Goal: Information Seeking & Learning: Learn about a topic

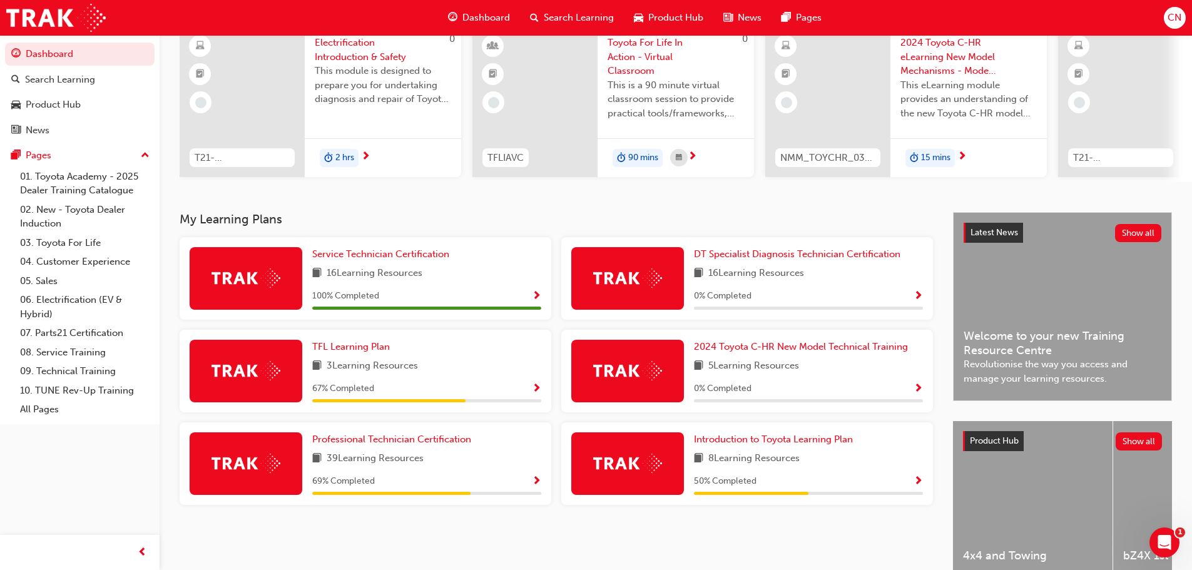
scroll to position [178, 0]
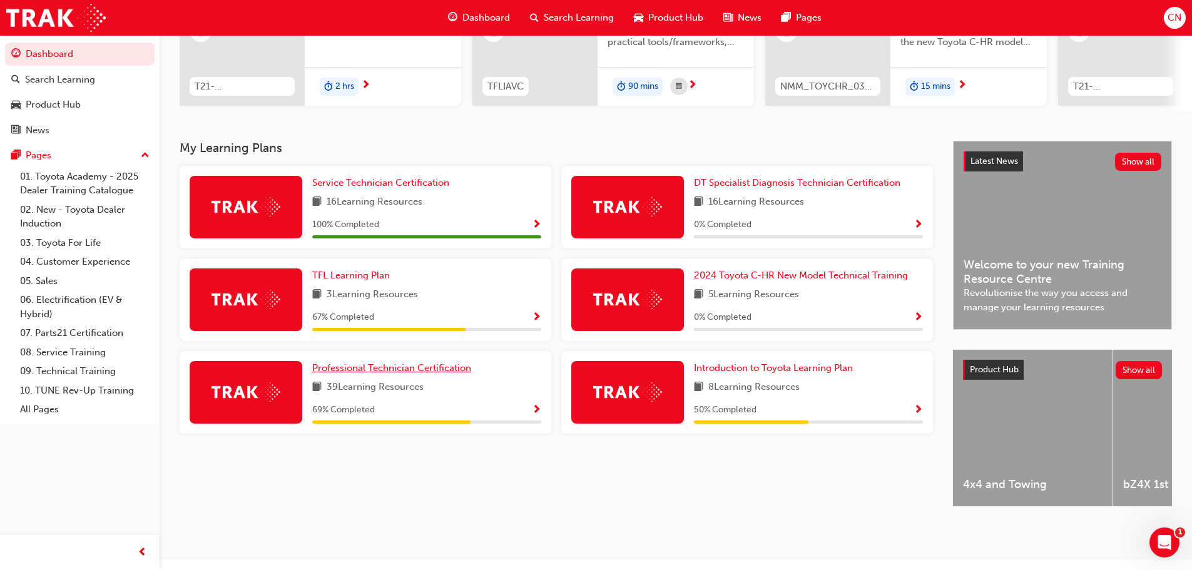
click at [370, 371] on span "Professional Technician Certification" at bounding box center [391, 367] width 159 height 11
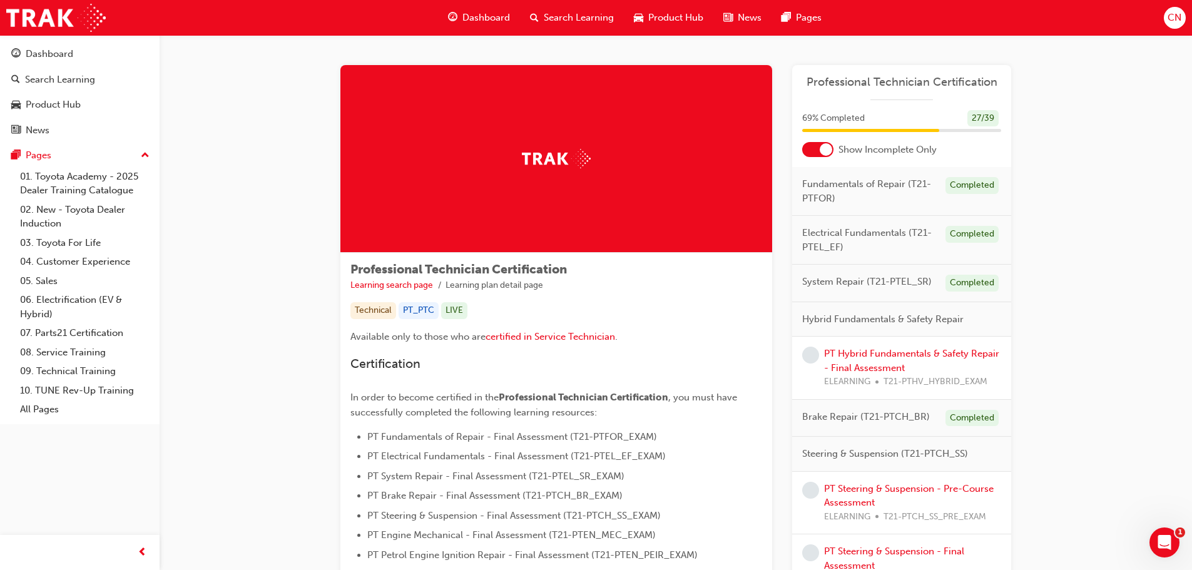
click at [816, 153] on div at bounding box center [817, 149] width 31 height 15
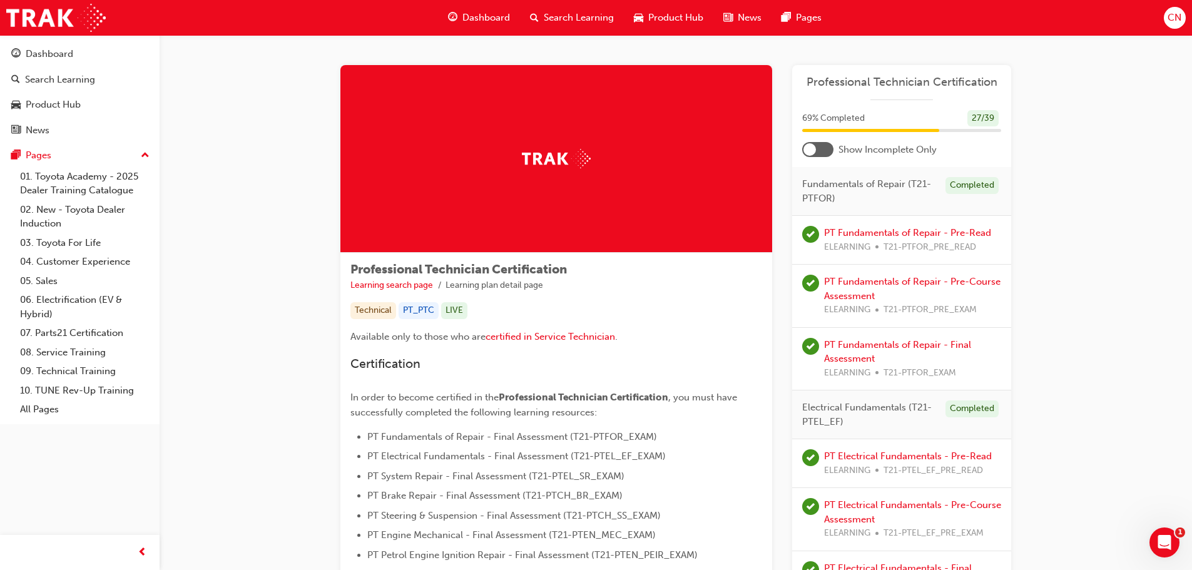
click at [819, 152] on div at bounding box center [817, 149] width 31 height 15
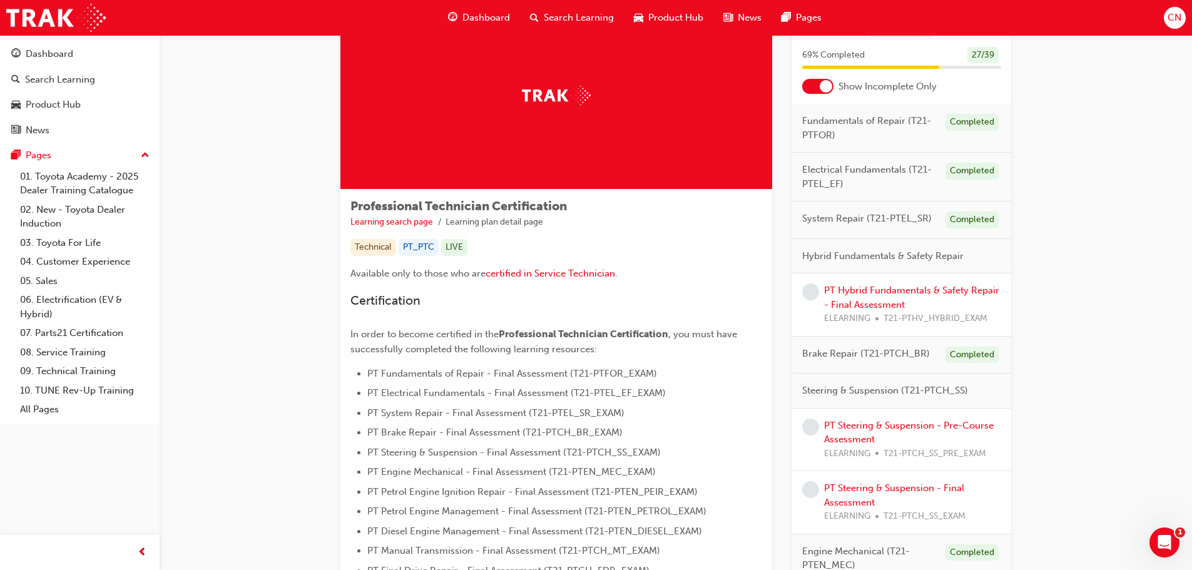
scroll to position [63, 0]
click at [906, 259] on span "Hybrid Fundamentals & Safety Repair" at bounding box center [882, 257] width 161 height 14
click at [831, 83] on div at bounding box center [826, 87] width 13 height 13
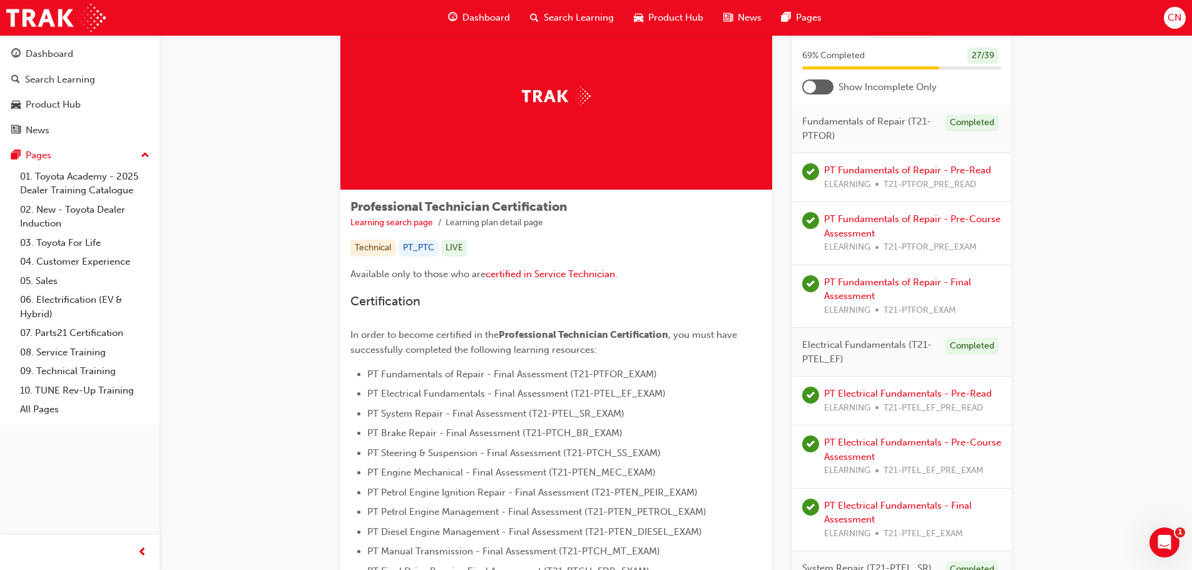
click at [831, 83] on div at bounding box center [817, 86] width 31 height 15
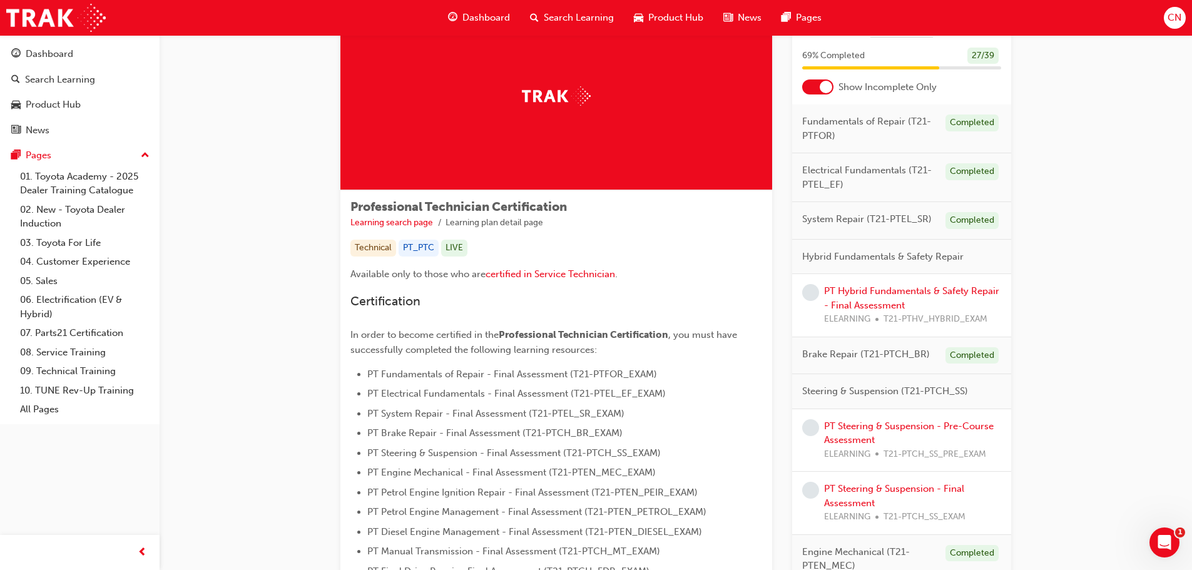
click at [827, 84] on div at bounding box center [826, 87] width 13 height 13
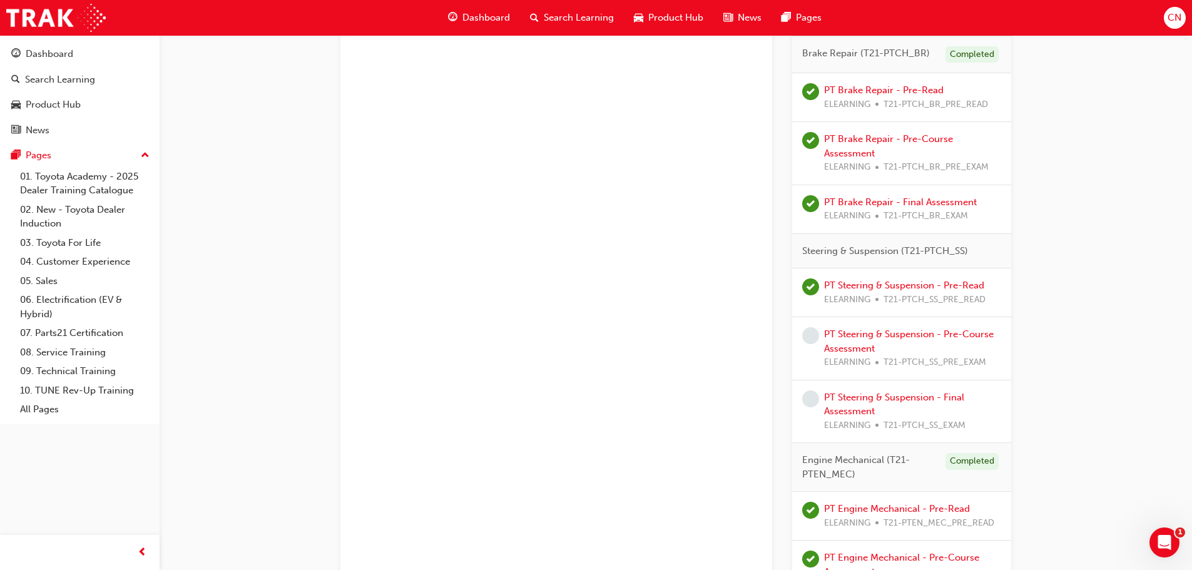
scroll to position [1064, 0]
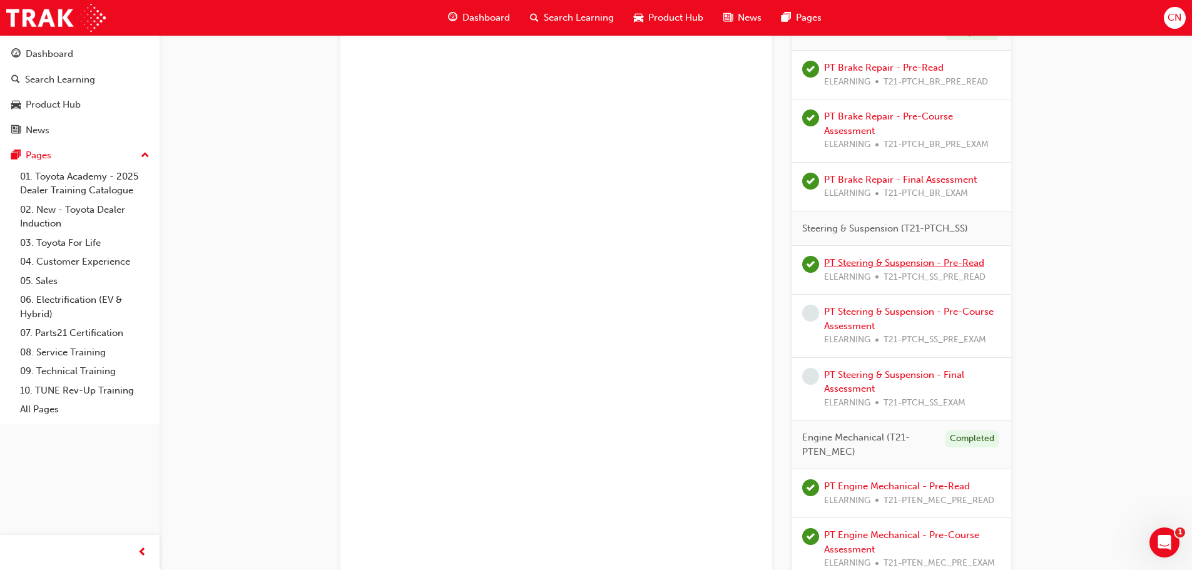
click at [858, 267] on link "PT Steering & Suspension - Pre-Read" at bounding box center [904, 262] width 160 height 11
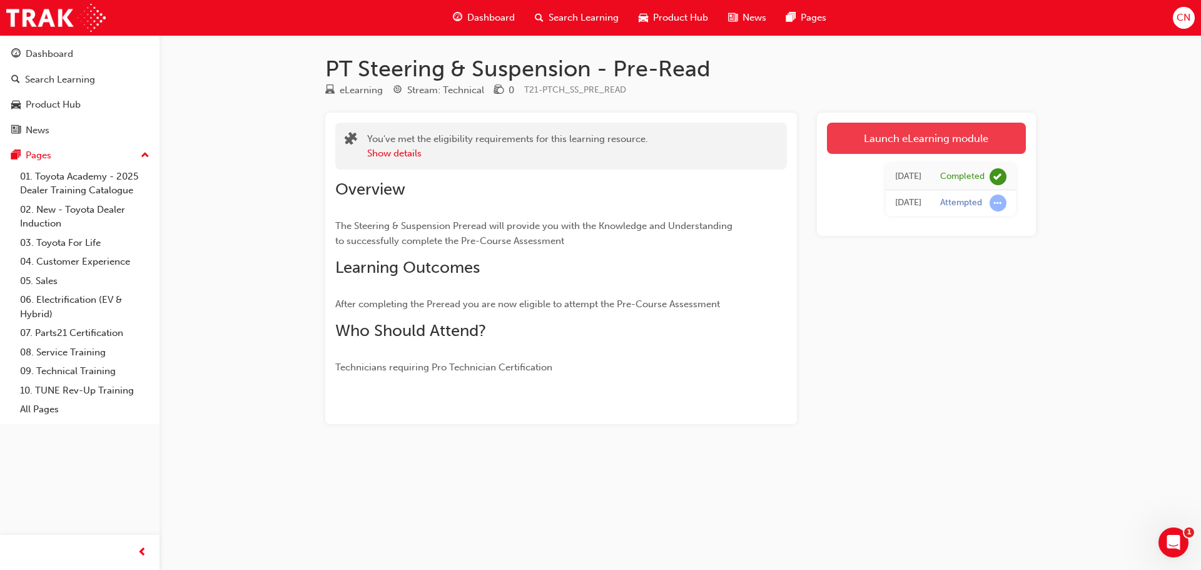
click at [911, 136] on link "Launch eLearning module" at bounding box center [926, 138] width 199 height 31
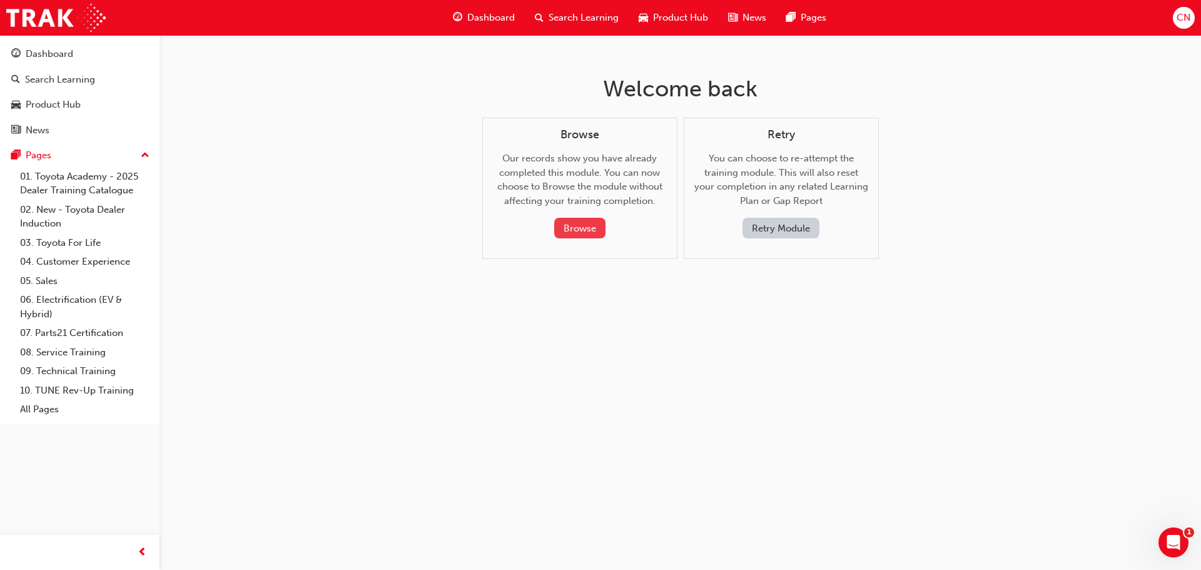
click at [589, 229] on button "Browse" at bounding box center [579, 228] width 51 height 21
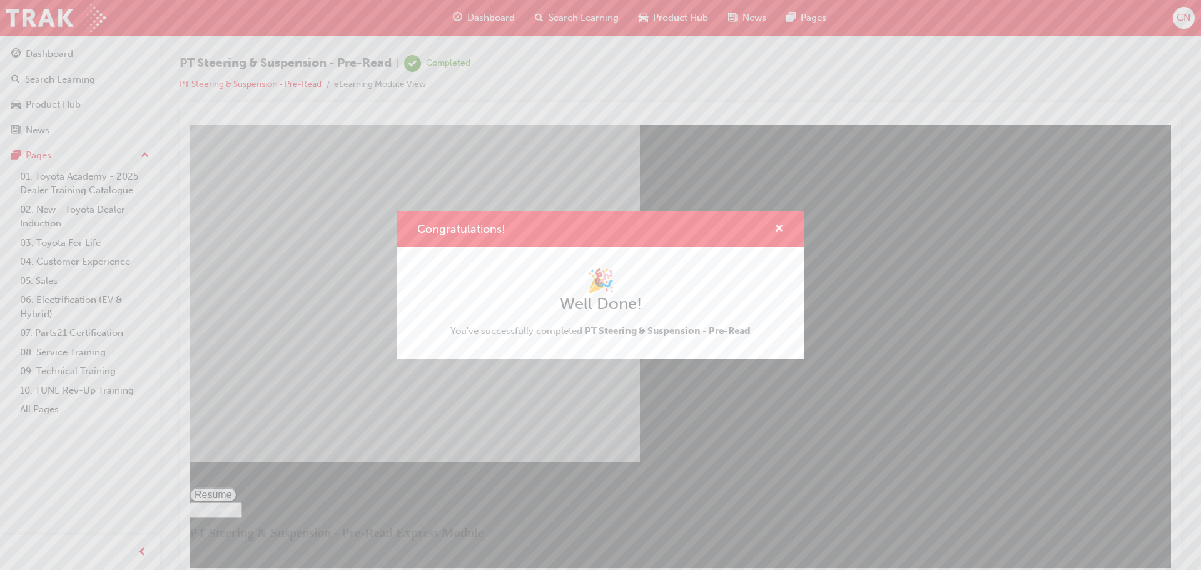
click at [776, 230] on span "cross-icon" at bounding box center [779, 229] width 9 height 11
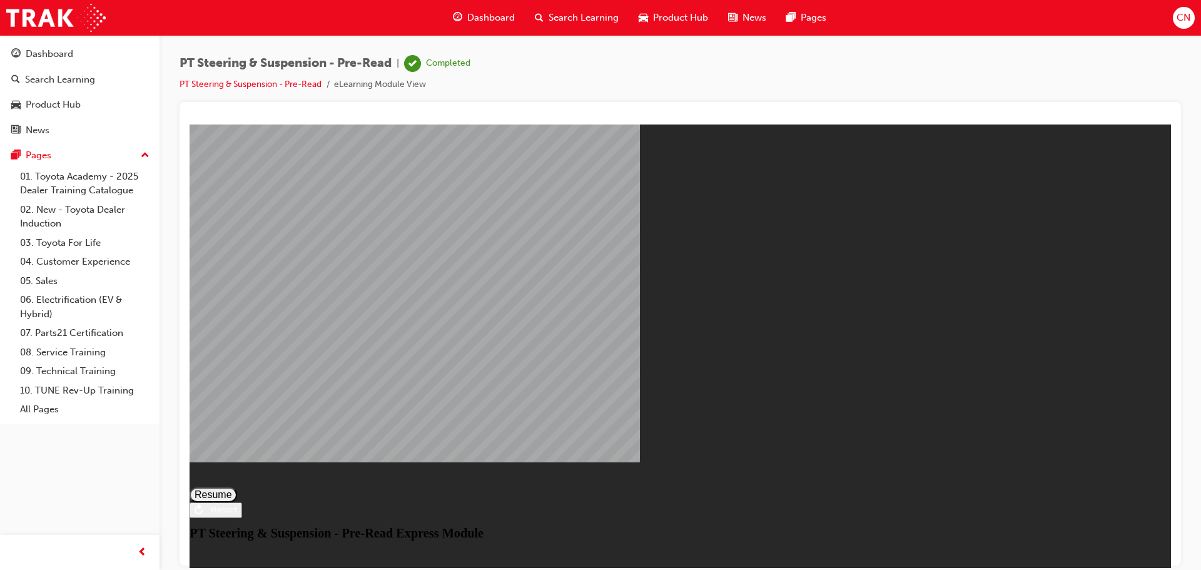
click at [203, 514] on icon "Restart" at bounding box center [199, 509] width 8 height 10
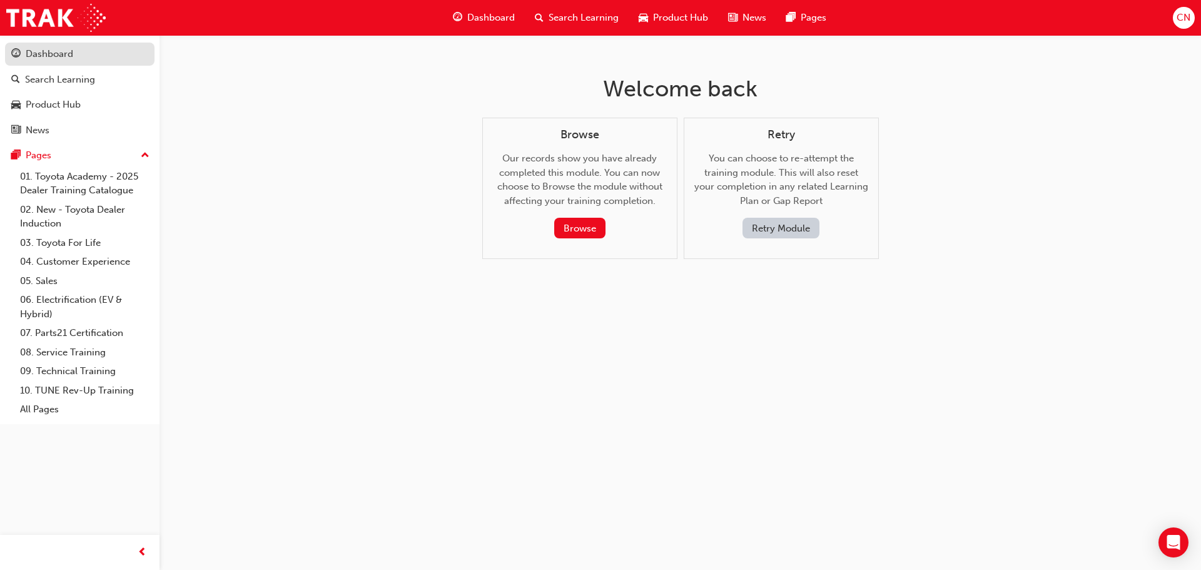
click at [71, 64] on link "Dashboard" at bounding box center [80, 54] width 150 height 23
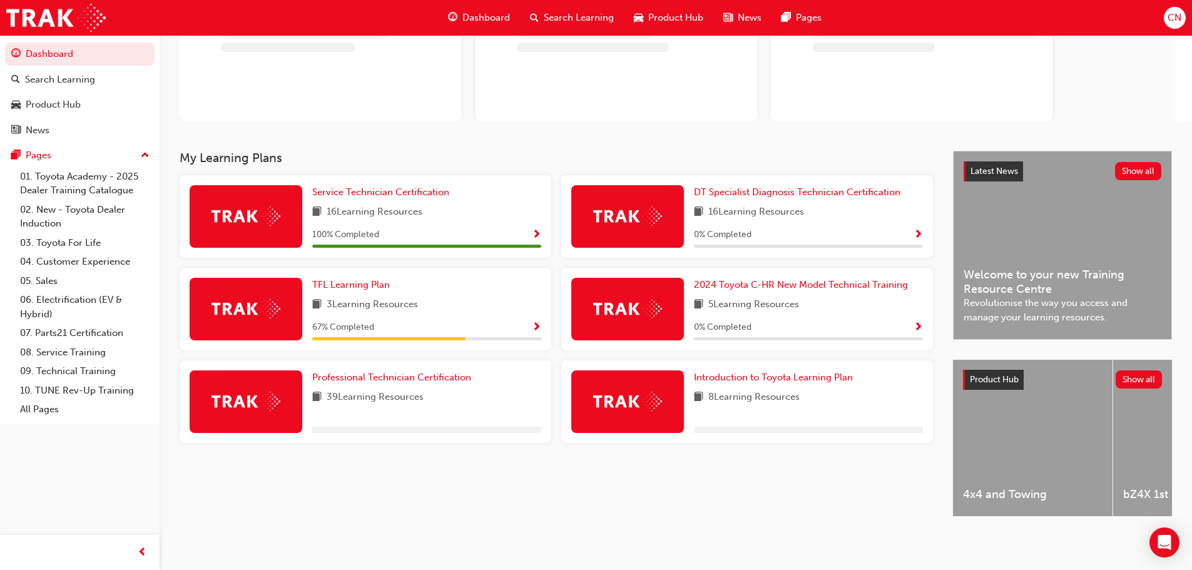
scroll to position [125, 0]
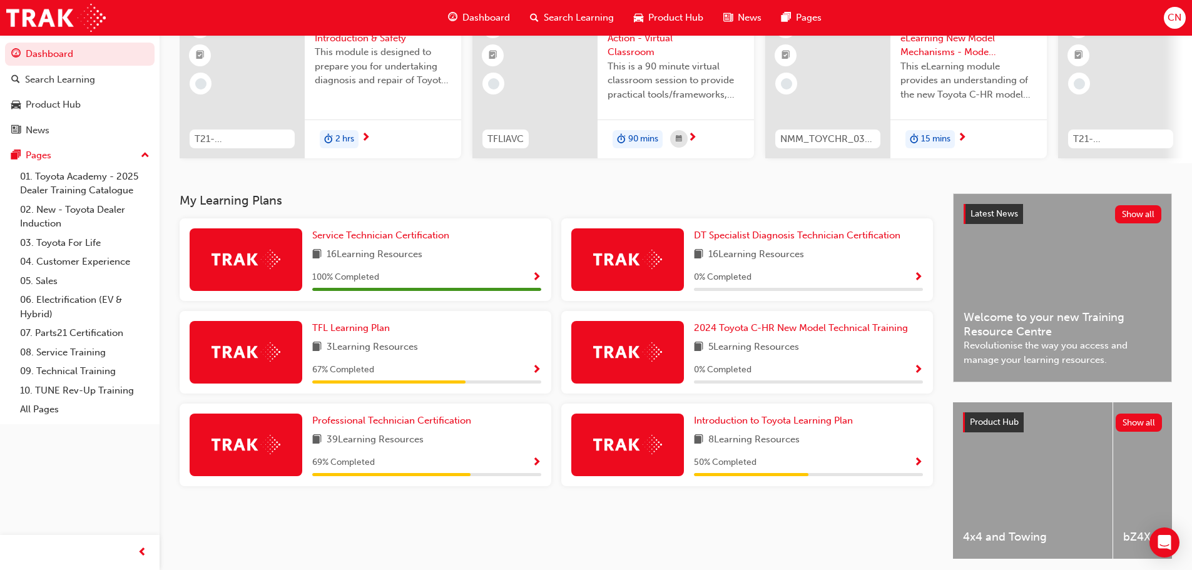
click at [347, 280] on span "100 % Completed" at bounding box center [345, 277] width 67 height 14
click at [354, 327] on link "TFL Learning Plan" at bounding box center [353, 328] width 83 height 14
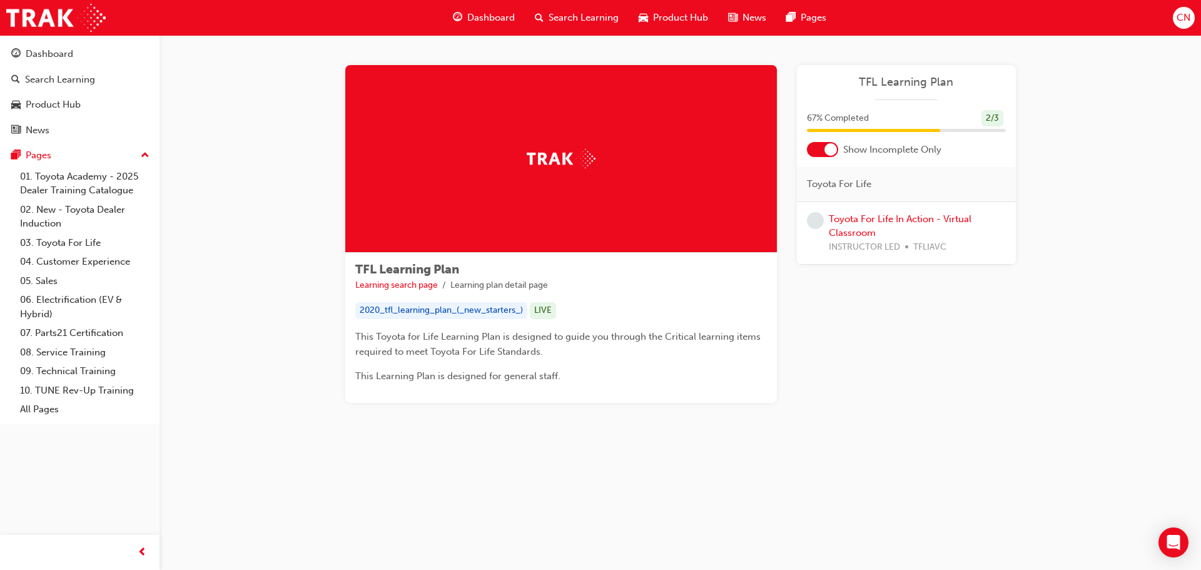
click at [828, 149] on div at bounding box center [831, 149] width 13 height 13
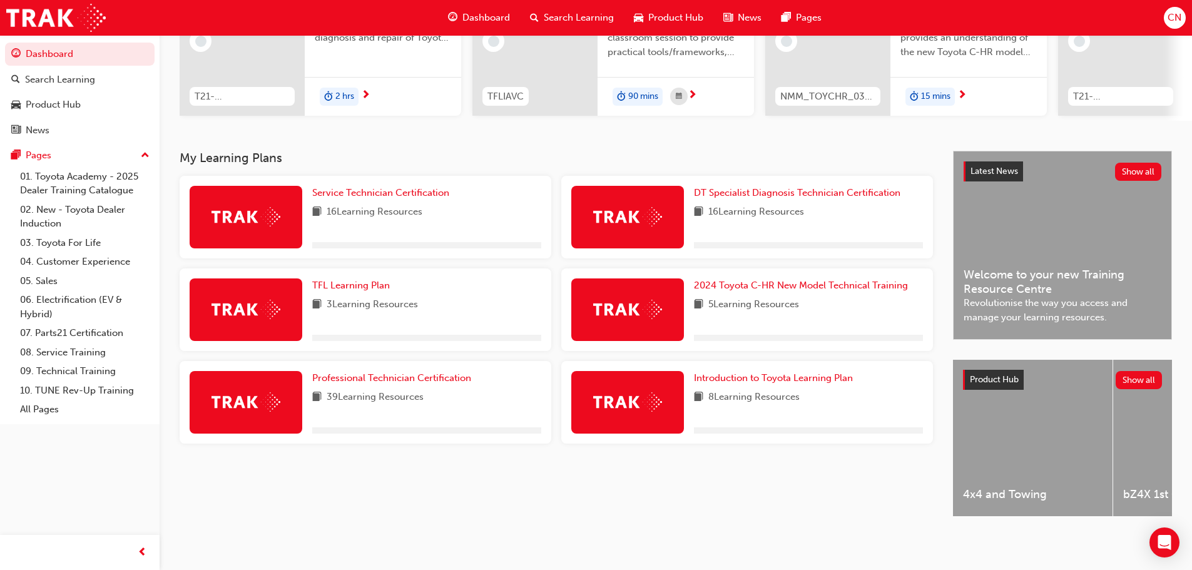
scroll to position [178, 0]
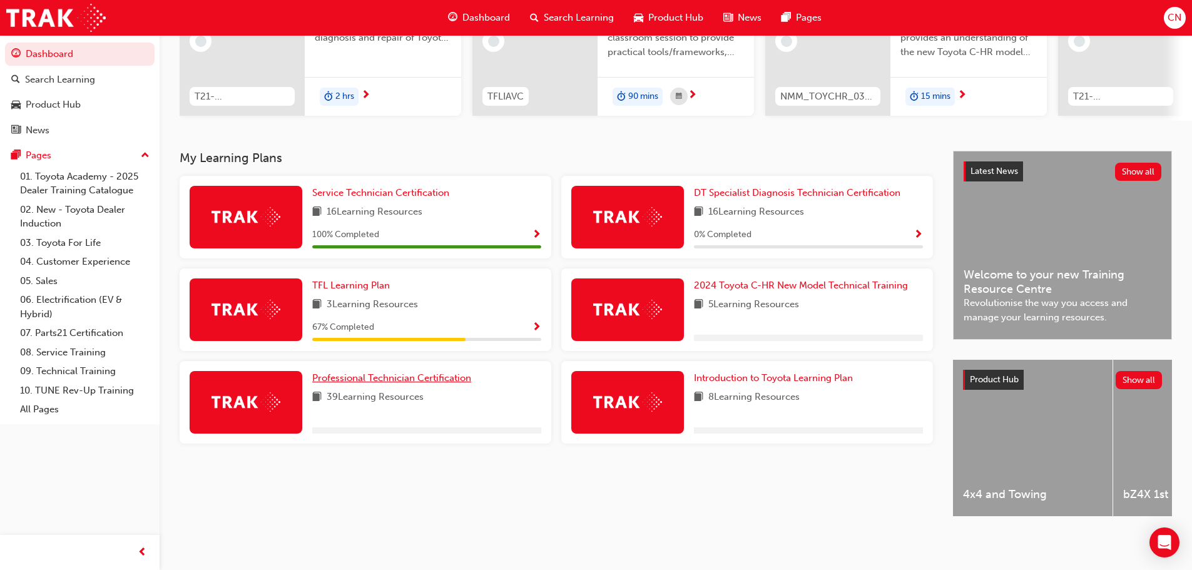
click at [385, 377] on span "Professional Technician Certification" at bounding box center [391, 377] width 159 height 11
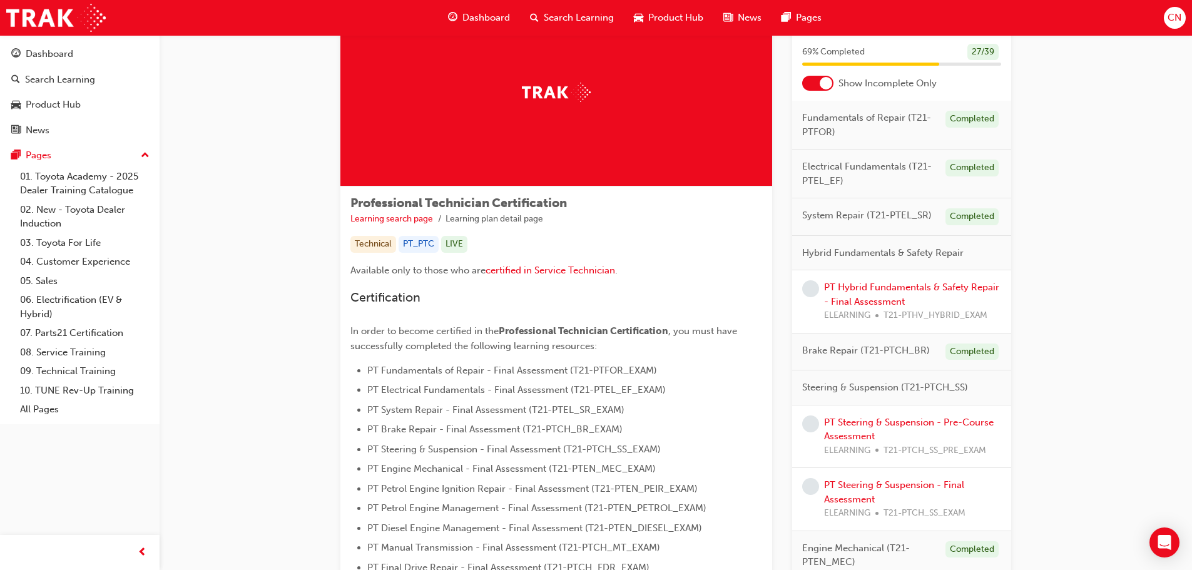
scroll to position [63, 0]
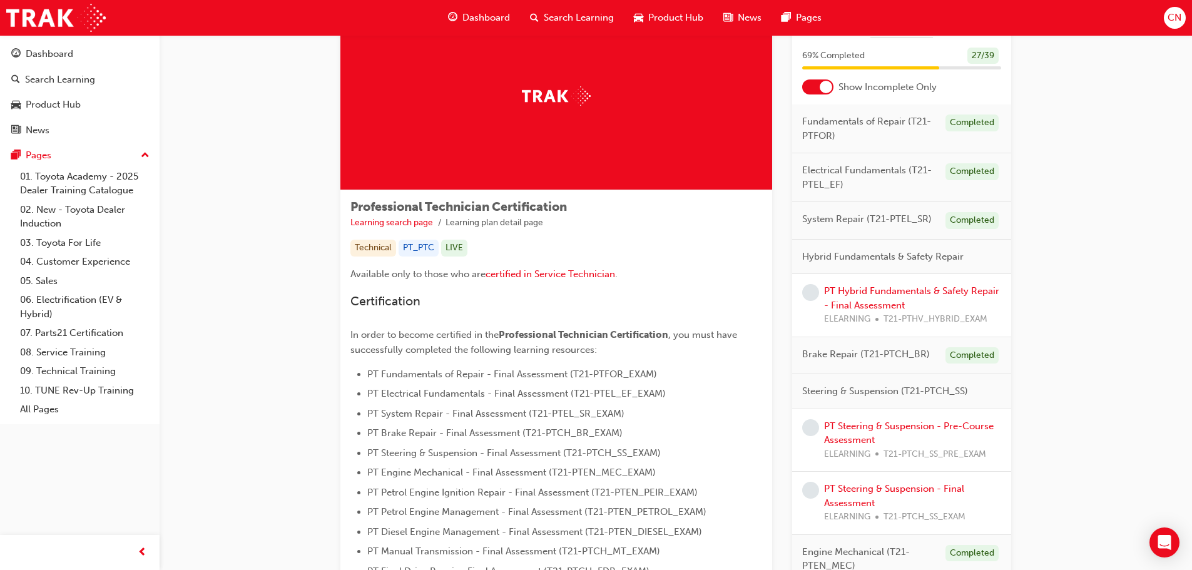
click at [821, 92] on div at bounding box center [817, 86] width 31 height 15
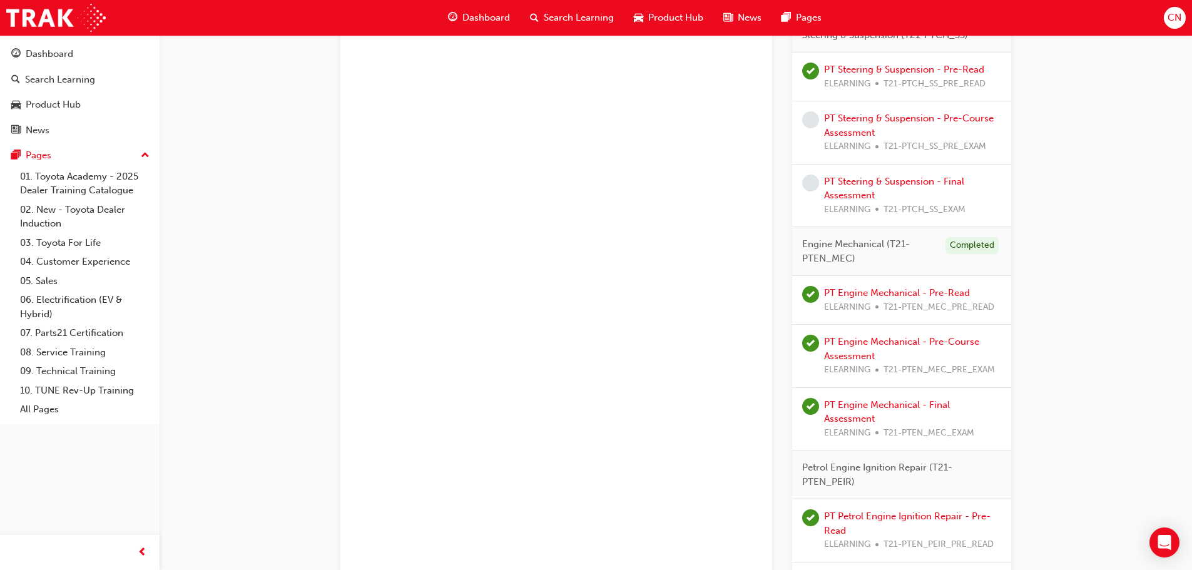
scroll to position [1235, 0]
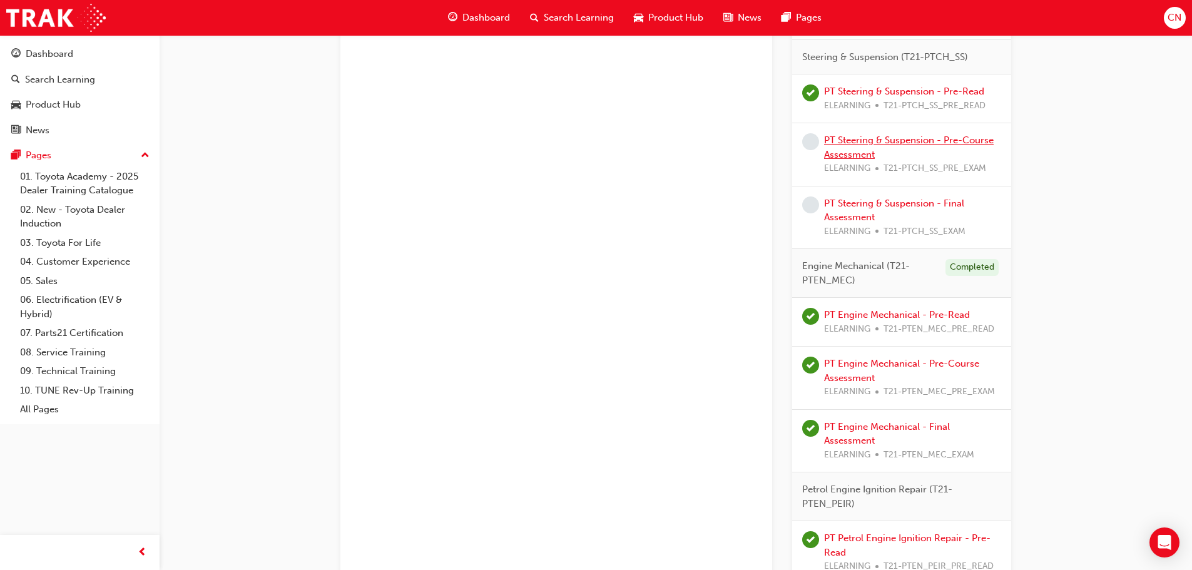
click at [860, 155] on link "PT Steering & Suspension - Pre-Course Assessment" at bounding box center [909, 148] width 170 height 26
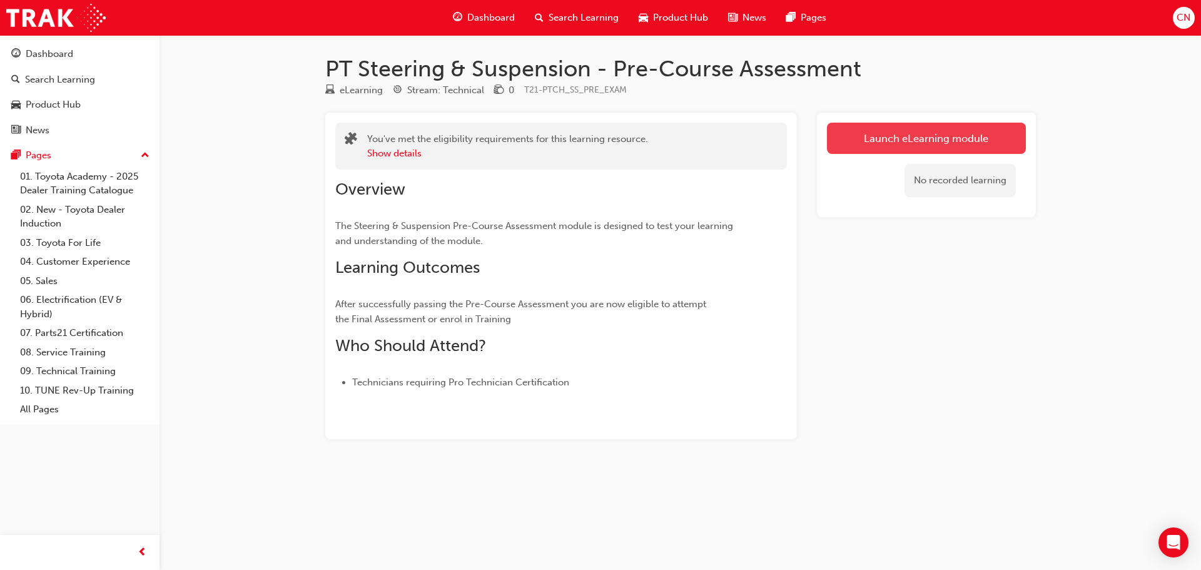
click at [935, 148] on link "Launch eLearning module" at bounding box center [926, 138] width 199 height 31
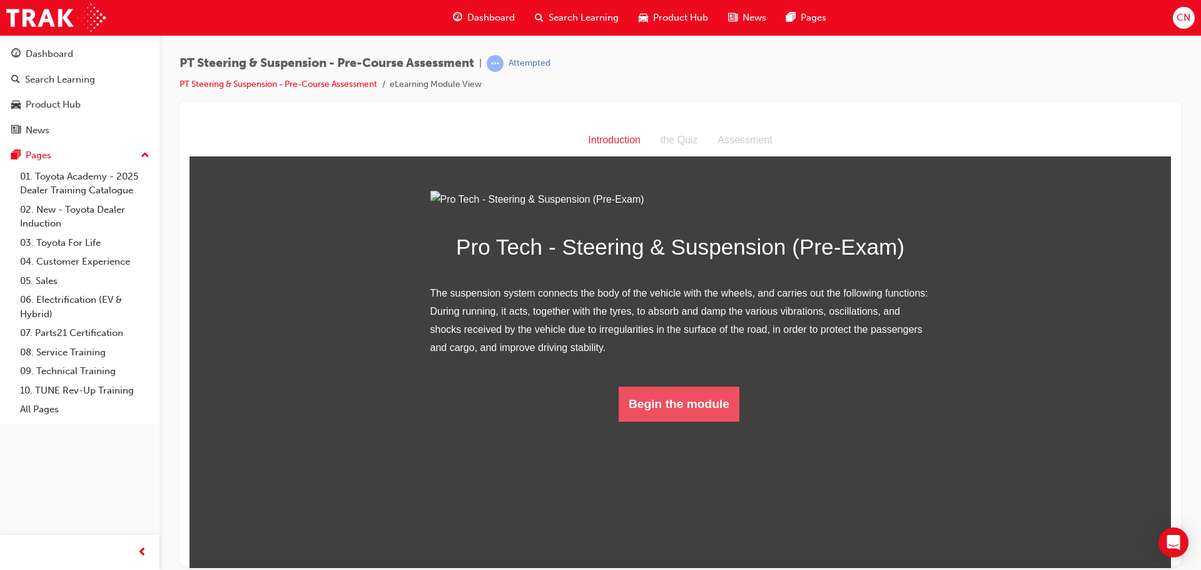
click at [679, 421] on button "Begin the module" at bounding box center [679, 403] width 121 height 35
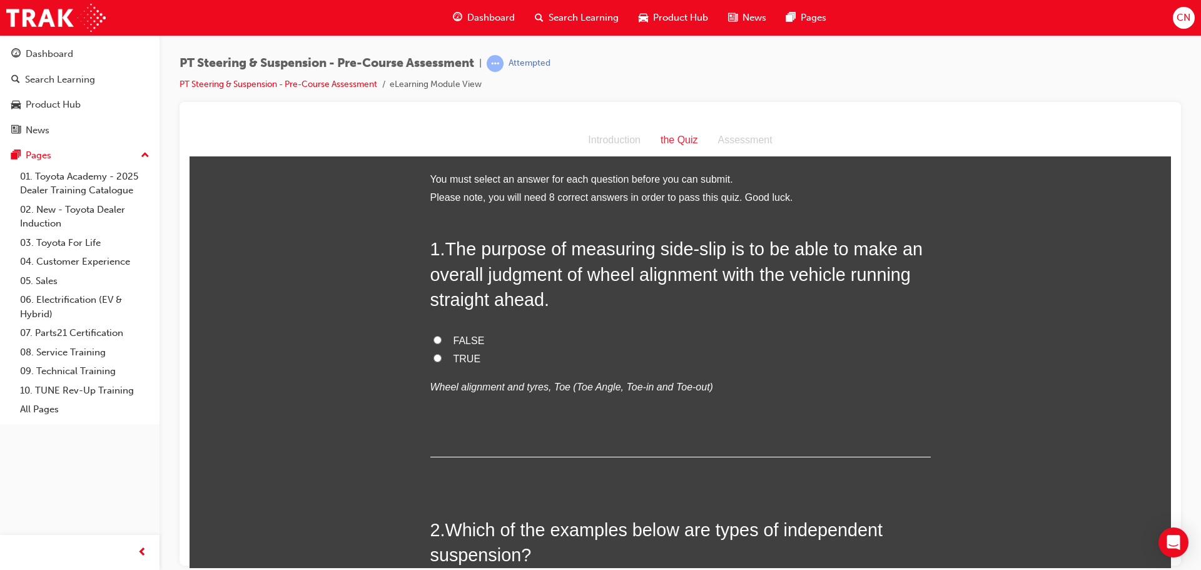
click at [447, 358] on label "TRUE" at bounding box center [680, 359] width 500 height 18
click at [442, 358] on input "TRUE" at bounding box center [438, 357] width 8 height 8
radio input "true"
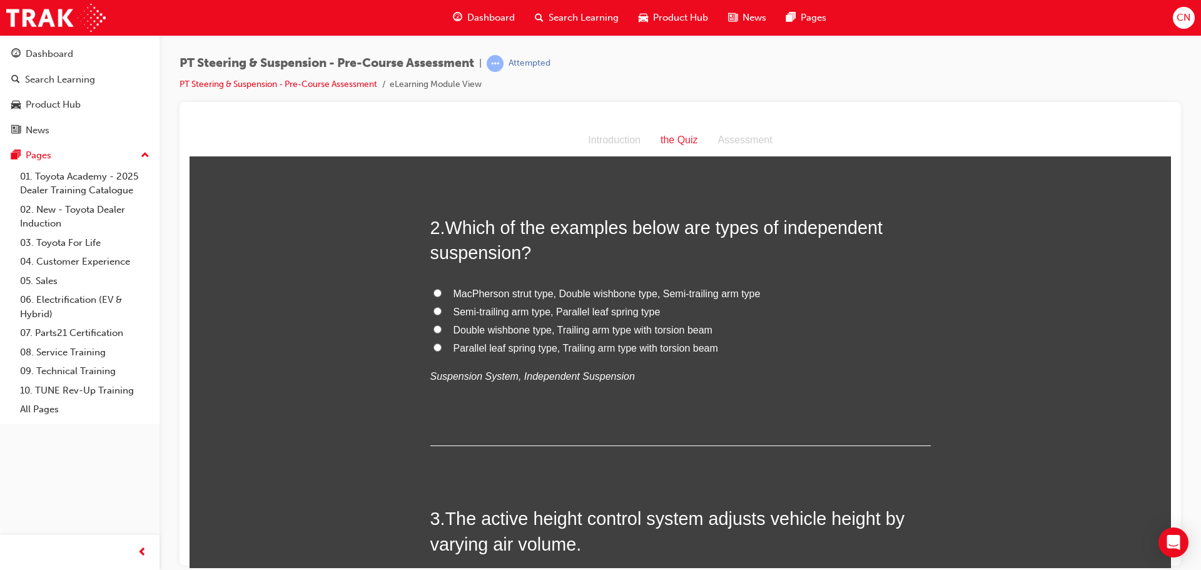
scroll to position [313, 0]
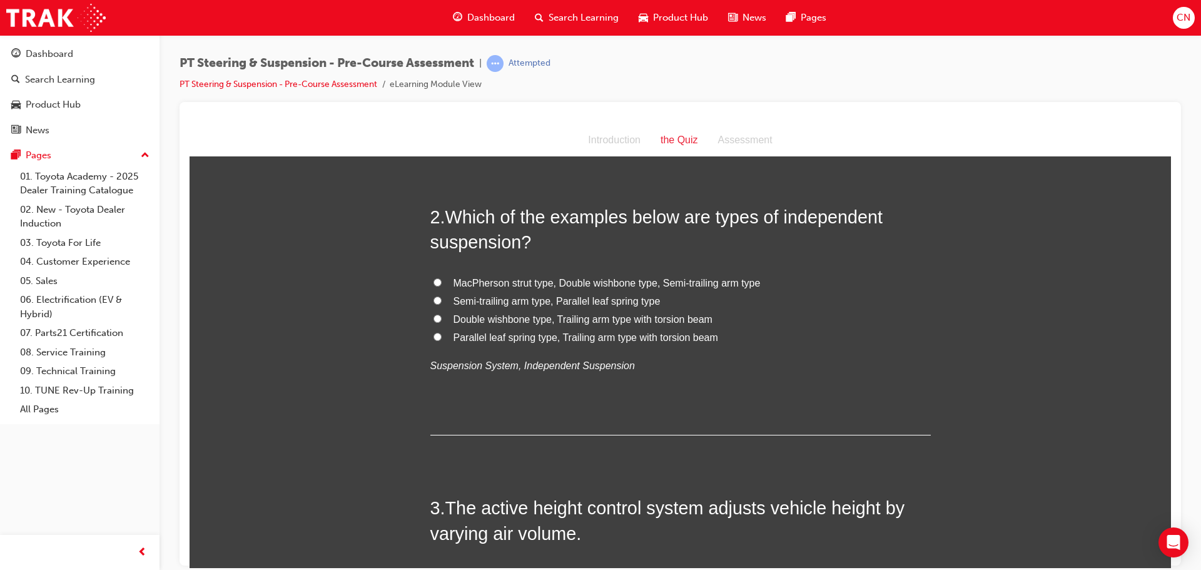
click at [485, 282] on span "MacPherson strut type, Double wishbone type, Semi-trailing arm type" at bounding box center [607, 282] width 307 height 11
click at [442, 282] on input "MacPherson strut type, Double wishbone type, Semi-trailing arm type" at bounding box center [438, 282] width 8 height 8
radio input "true"
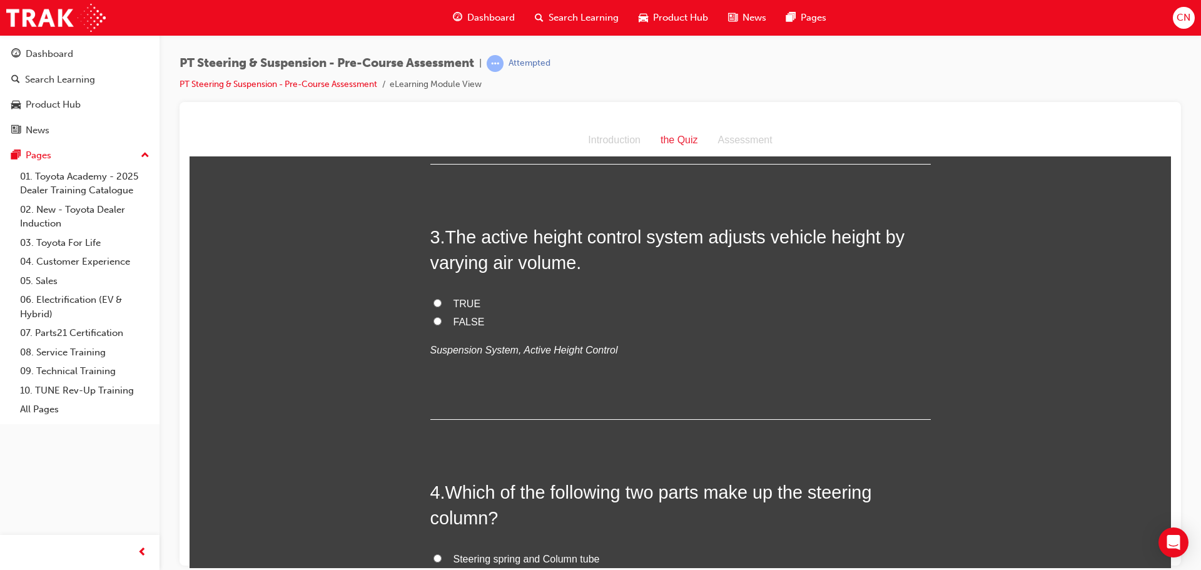
scroll to position [626, 0]
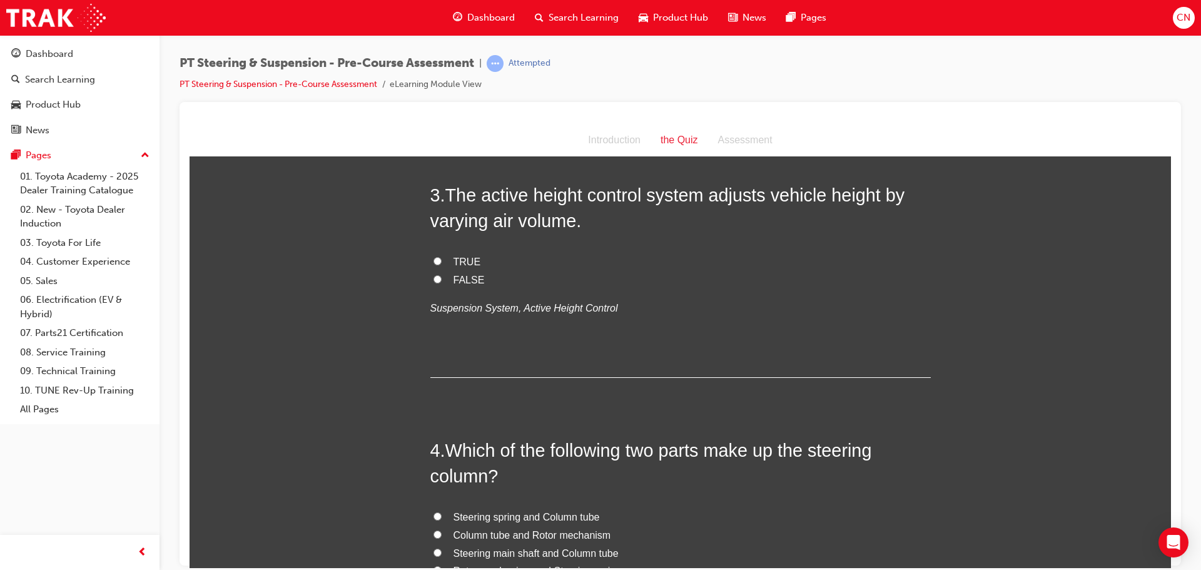
click at [459, 275] on span "FALSE" at bounding box center [469, 279] width 31 height 11
click at [442, 275] on input "FALSE" at bounding box center [438, 279] width 8 height 8
radio input "true"
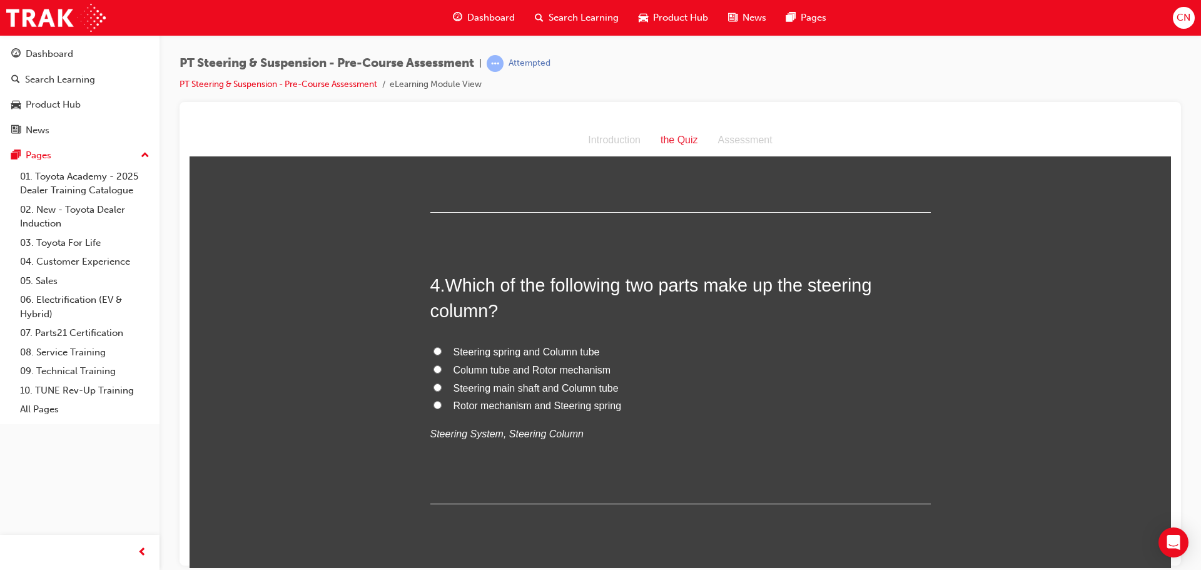
scroll to position [813, 0]
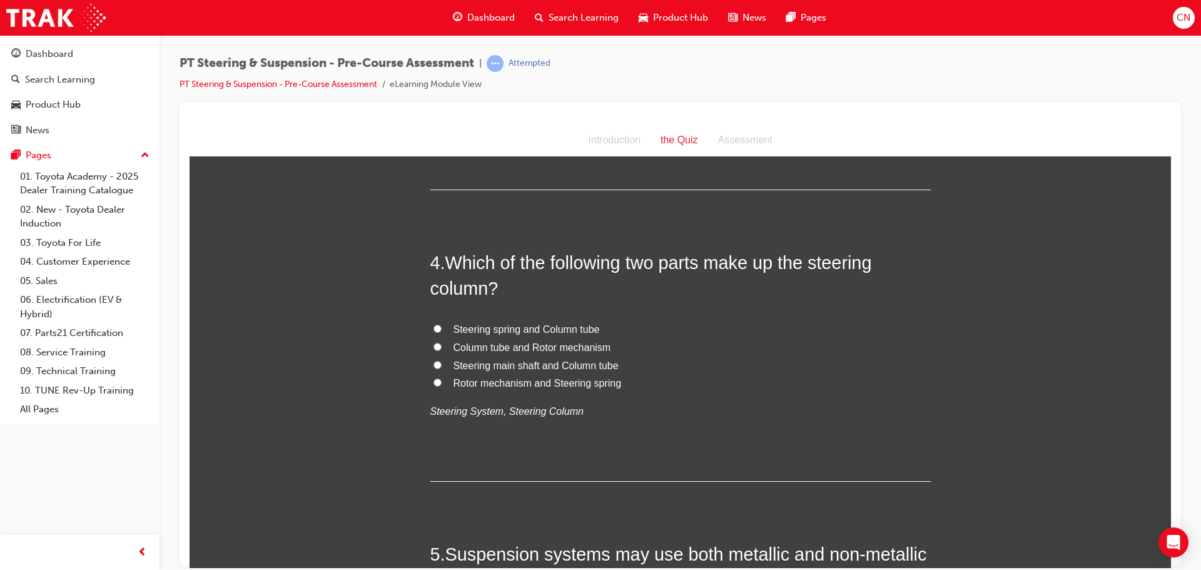
click at [574, 363] on span "Steering main shaft and Column tube" at bounding box center [536, 365] width 165 height 11
click at [442, 363] on input "Steering main shaft and Column tube" at bounding box center [438, 364] width 8 height 8
radio input "true"
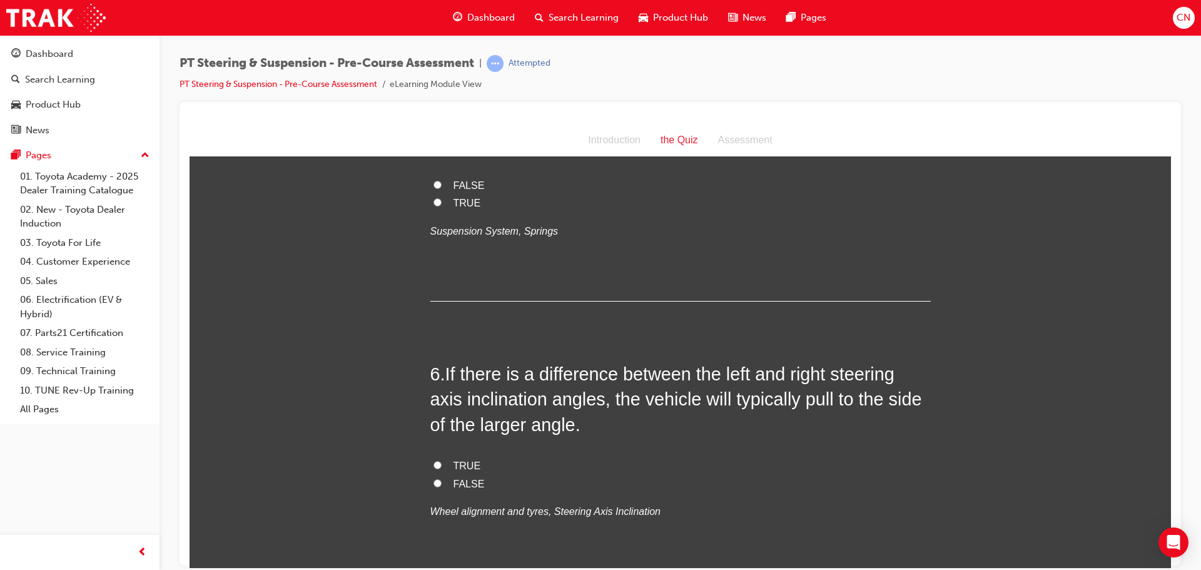
scroll to position [1251, 0]
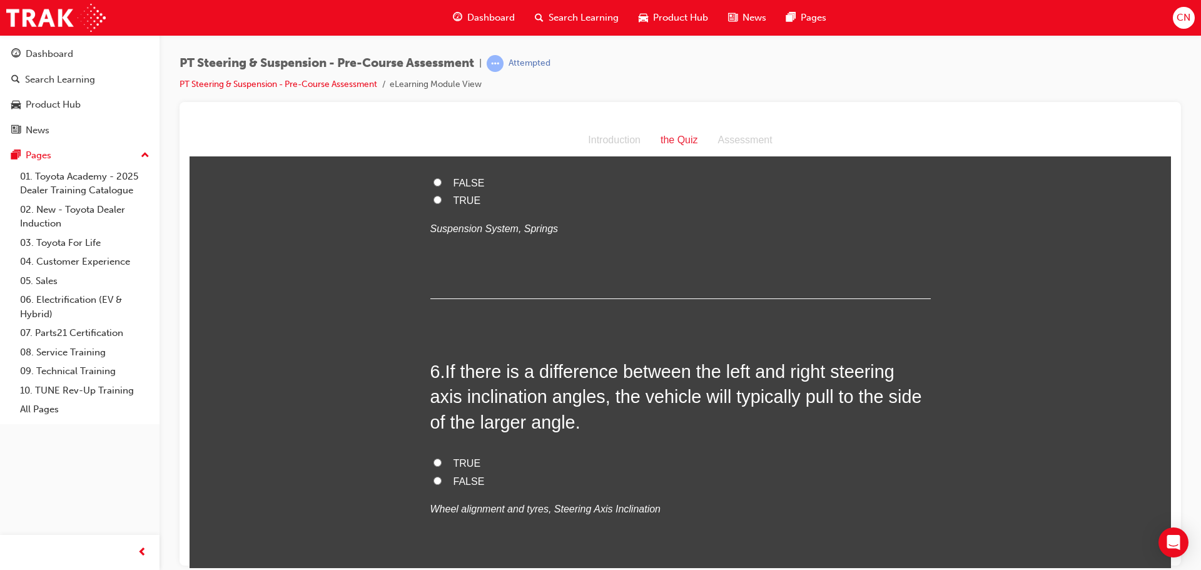
click at [462, 184] on span "FALSE" at bounding box center [469, 182] width 31 height 11
click at [442, 184] on input "FALSE" at bounding box center [438, 182] width 8 height 8
radio input "true"
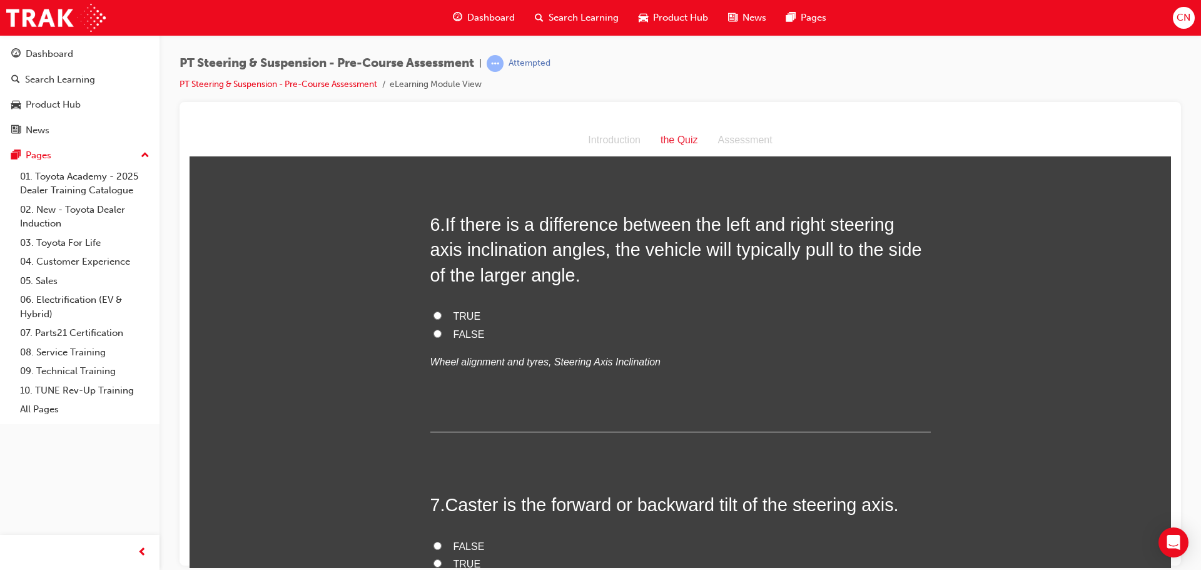
scroll to position [1376, 0]
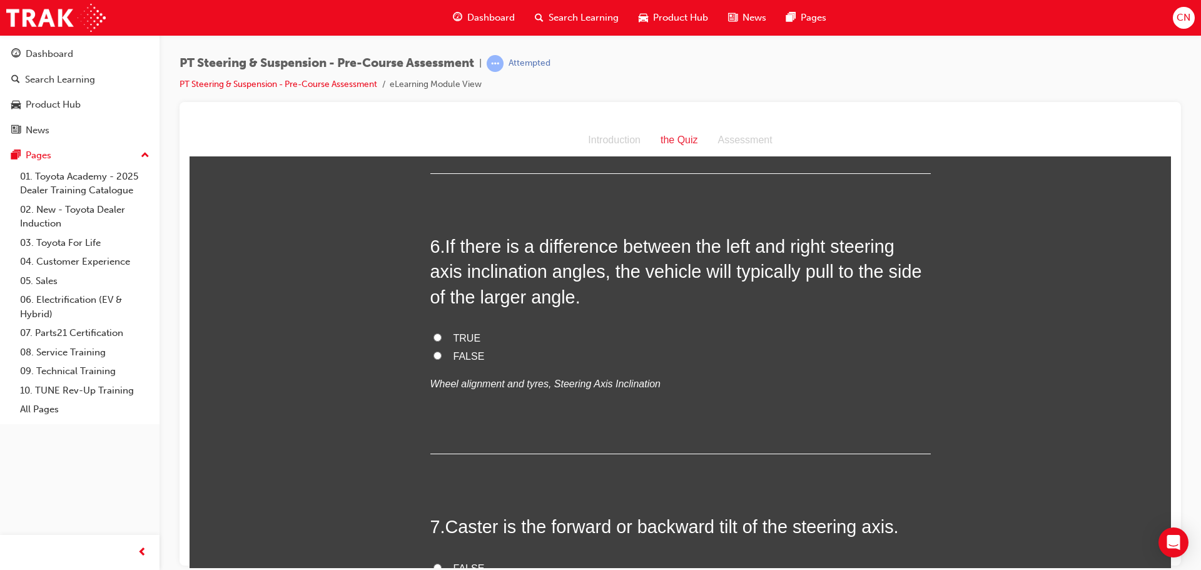
click at [447, 355] on label "FALSE" at bounding box center [680, 356] width 500 height 18
click at [442, 355] on input "FALSE" at bounding box center [438, 355] width 8 height 8
radio input "true"
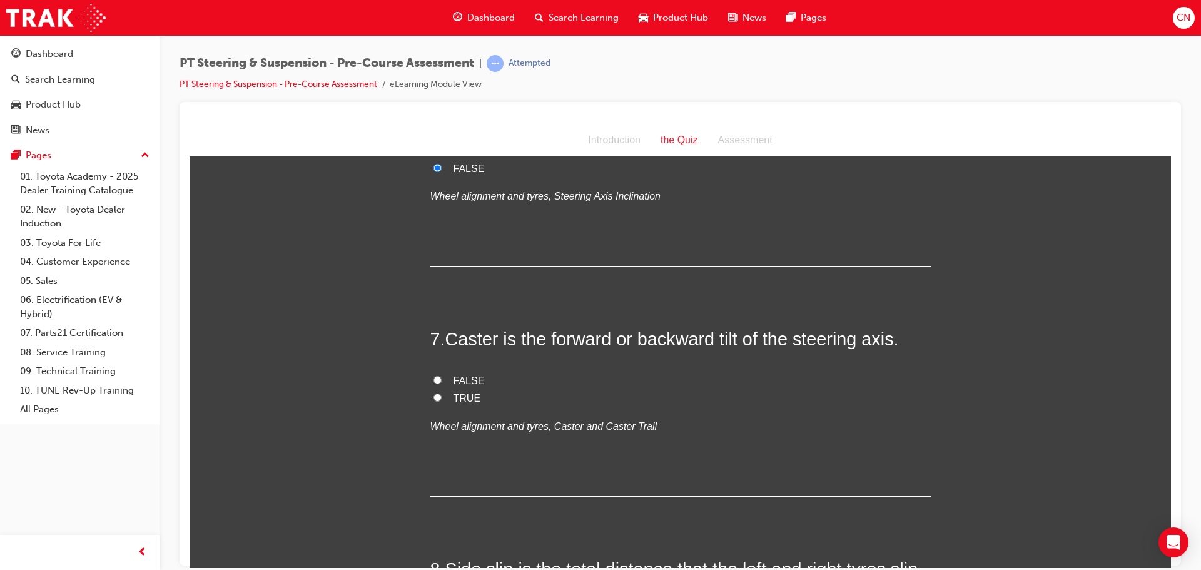
scroll to position [1627, 0]
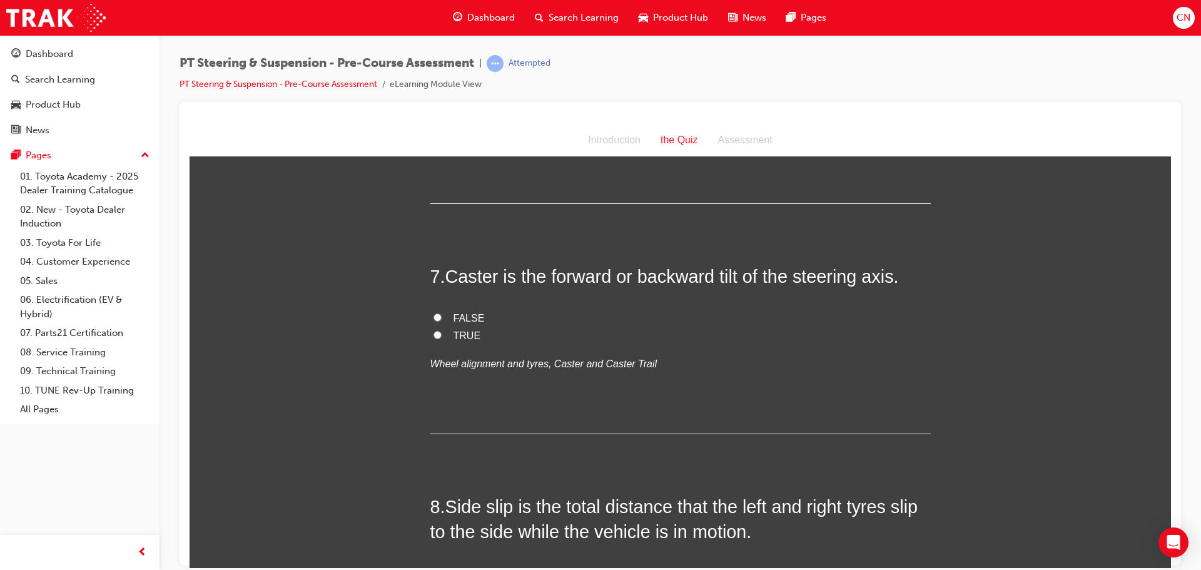
click at [453, 327] on label "TRUE" at bounding box center [680, 336] width 500 height 18
click at [442, 330] on input "TRUE" at bounding box center [438, 334] width 8 height 8
radio input "true"
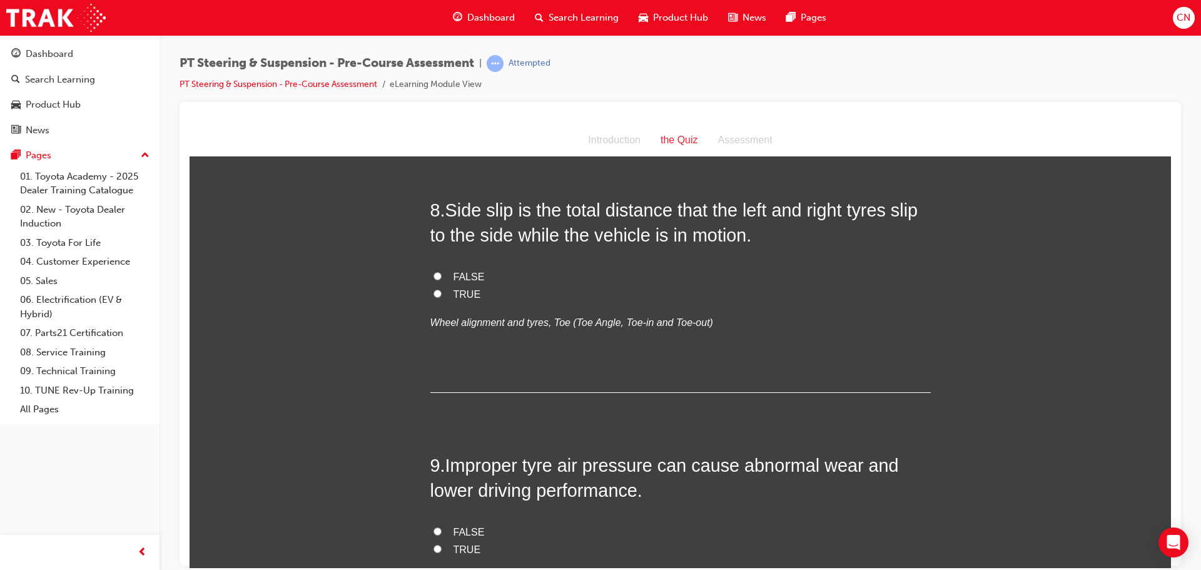
scroll to position [1939, 0]
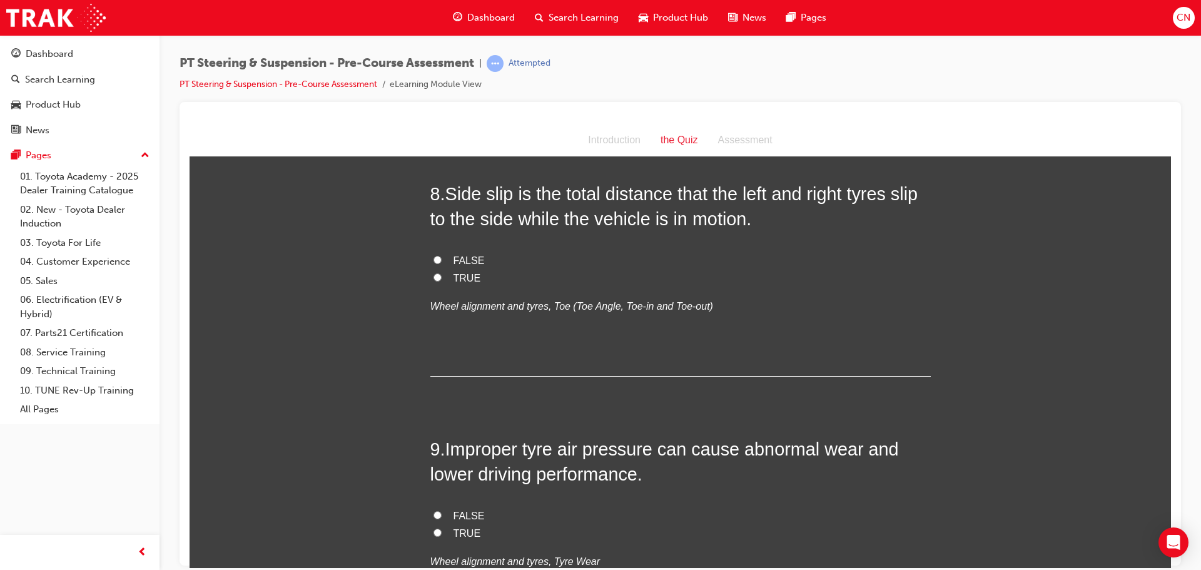
click at [445, 282] on label "TRUE" at bounding box center [680, 278] width 500 height 18
click at [442, 281] on input "TRUE" at bounding box center [438, 277] width 8 height 8
radio input "true"
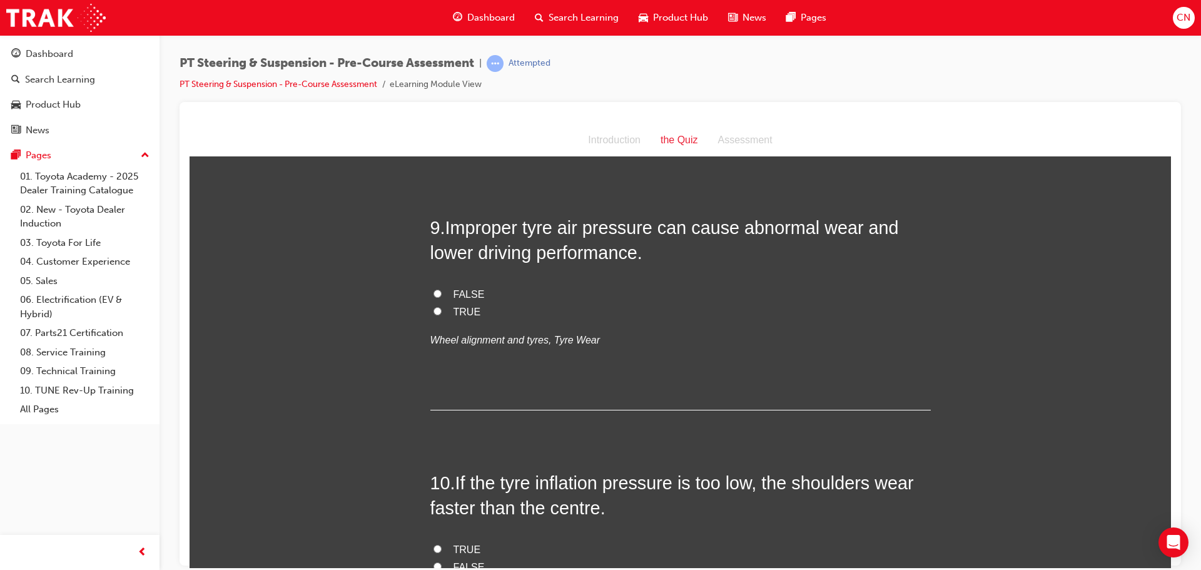
scroll to position [2190, 0]
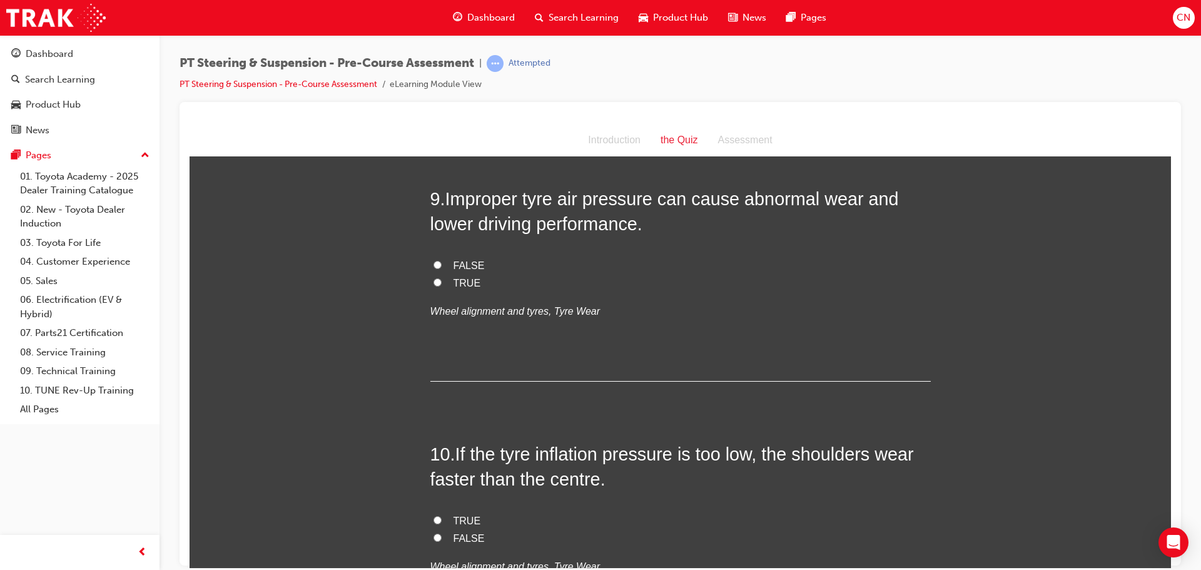
click at [454, 277] on span "TRUE" at bounding box center [468, 282] width 28 height 11
click at [442, 278] on input "TRUE" at bounding box center [438, 282] width 8 height 8
radio input "true"
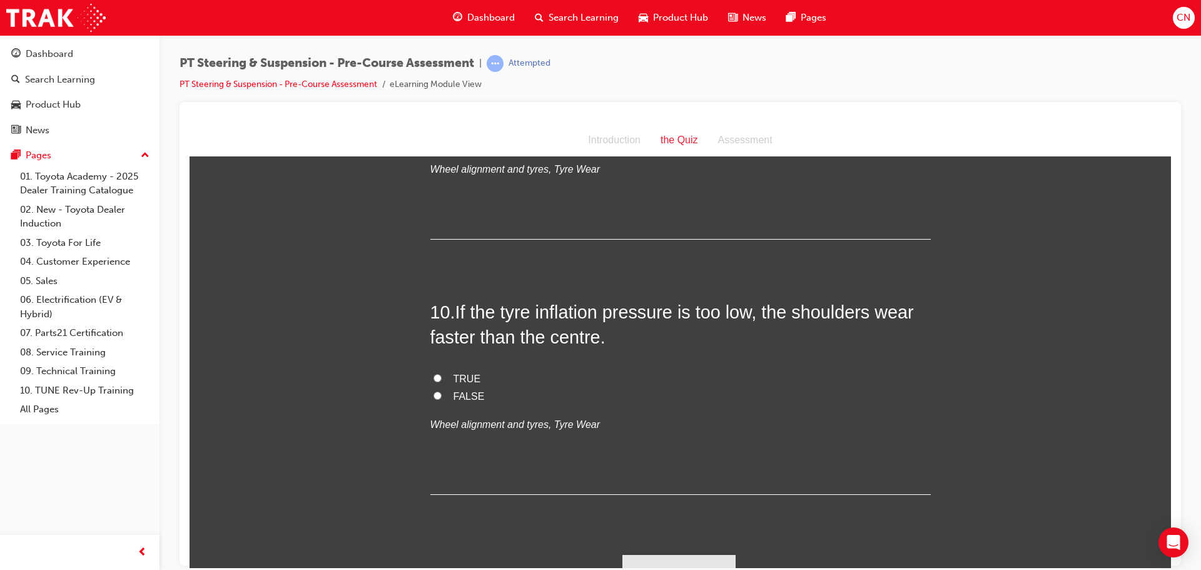
scroll to position [2353, 0]
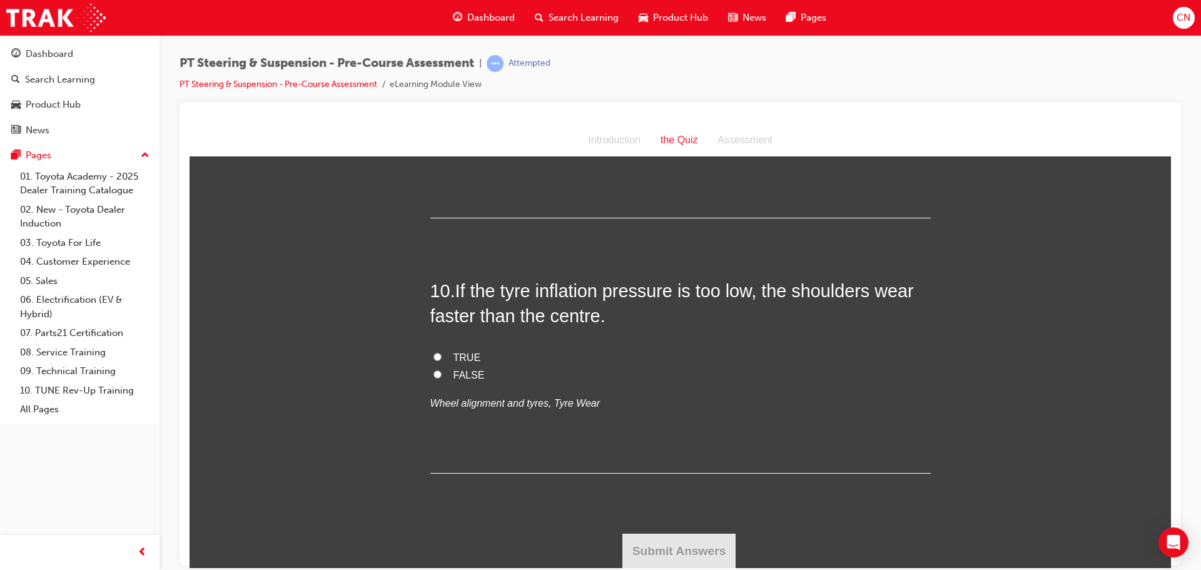
drag, startPoint x: 450, startPoint y: 356, endPoint x: 466, endPoint y: 359, distance: 16.0
click at [454, 357] on span "TRUE" at bounding box center [468, 357] width 28 height 11
click at [442, 357] on input "TRUE" at bounding box center [438, 356] width 8 height 8
radio input "true"
click at [704, 562] on button "Submit Answers" at bounding box center [679, 550] width 114 height 35
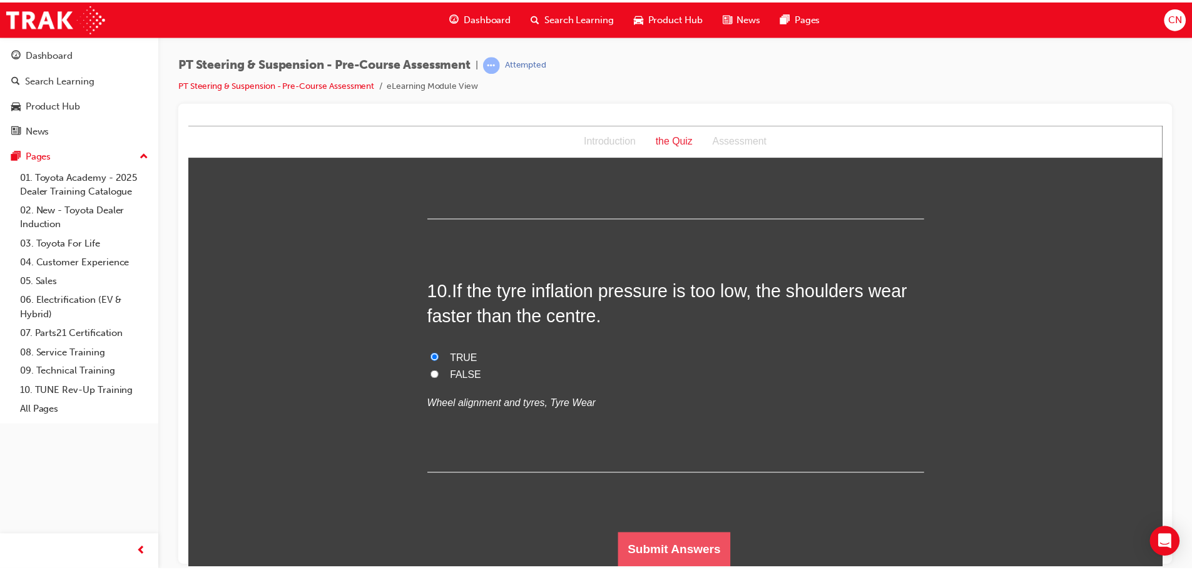
scroll to position [0, 0]
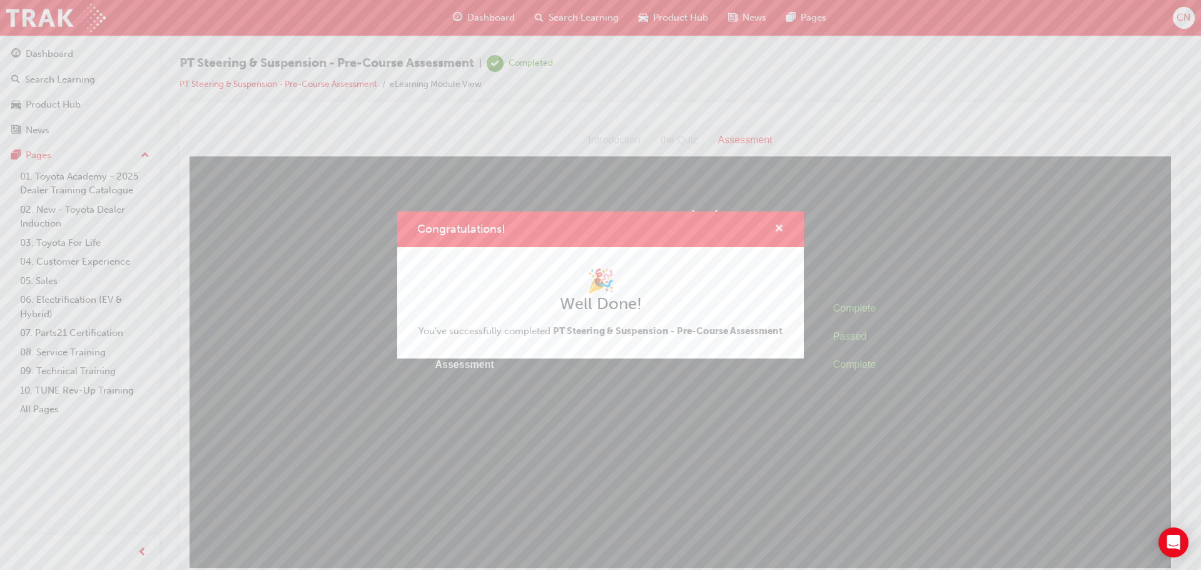
click at [780, 231] on span "cross-icon" at bounding box center [779, 229] width 9 height 11
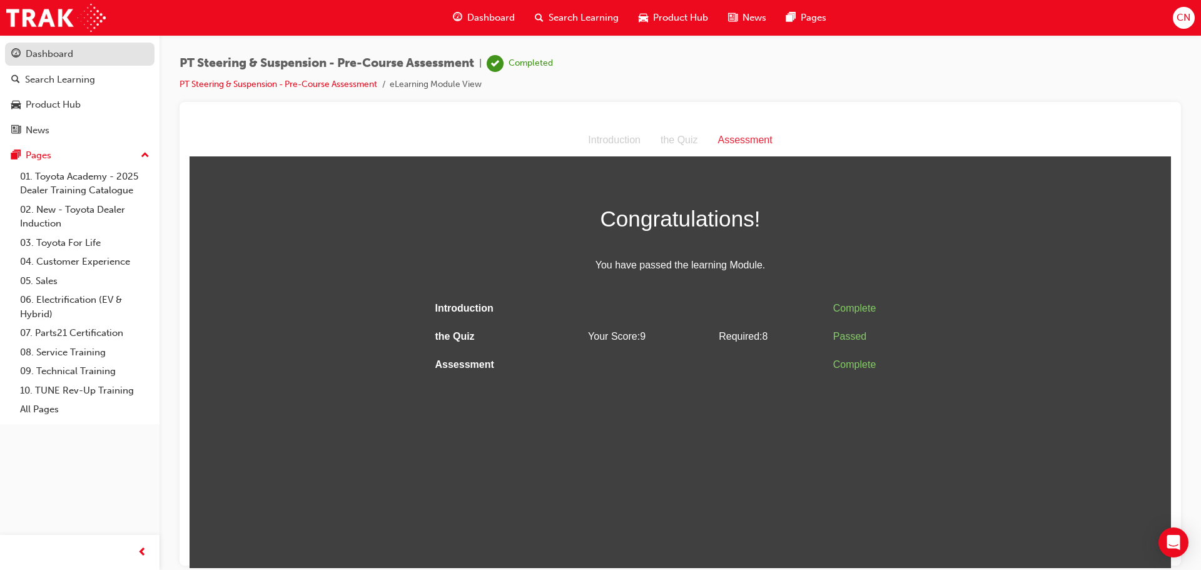
click at [82, 61] on div "Dashboard" at bounding box center [79, 54] width 137 height 16
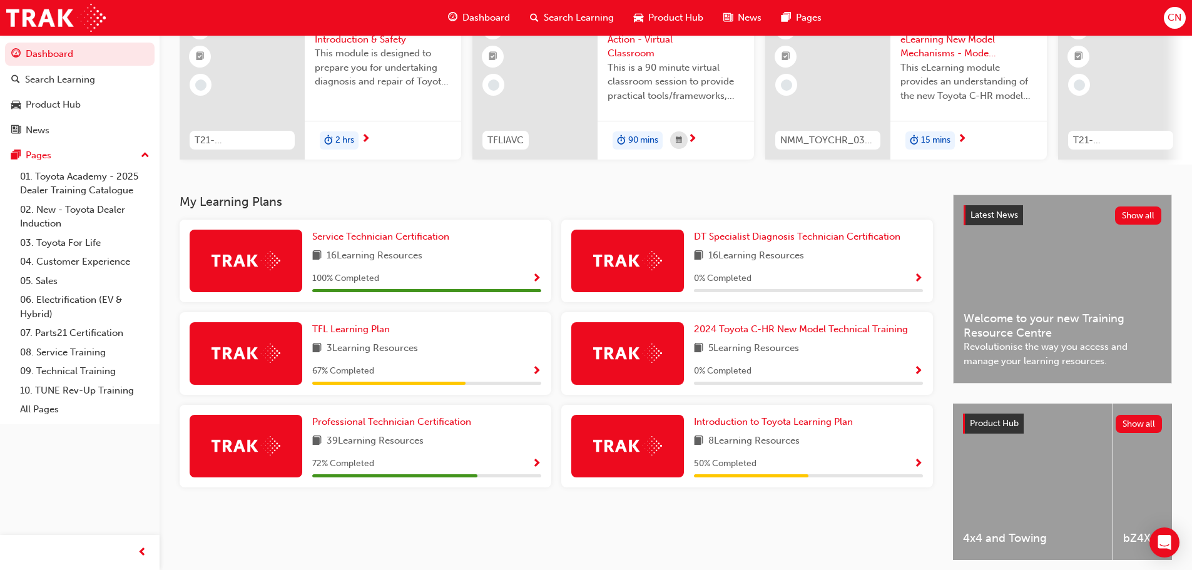
scroll to position [125, 0]
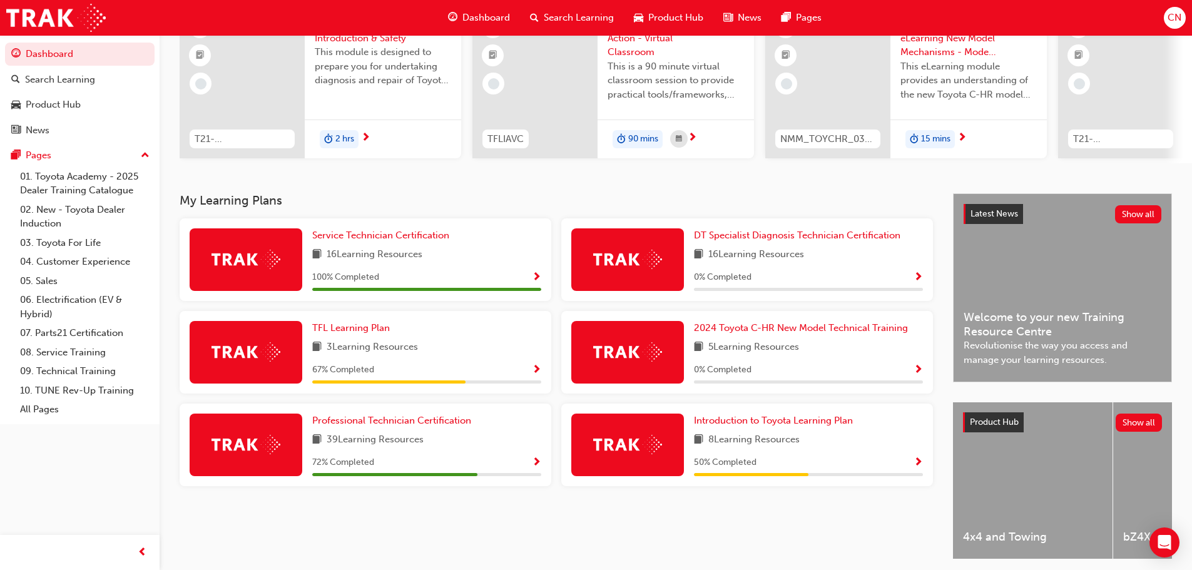
click at [516, 456] on div "Professional Technician Certification 39 Learning Resources 72 % Completed" at bounding box center [426, 445] width 229 height 63
click at [530, 467] on div "72 % Completed" at bounding box center [426, 463] width 229 height 16
click at [537, 464] on span "Show Progress" at bounding box center [536, 462] width 9 height 11
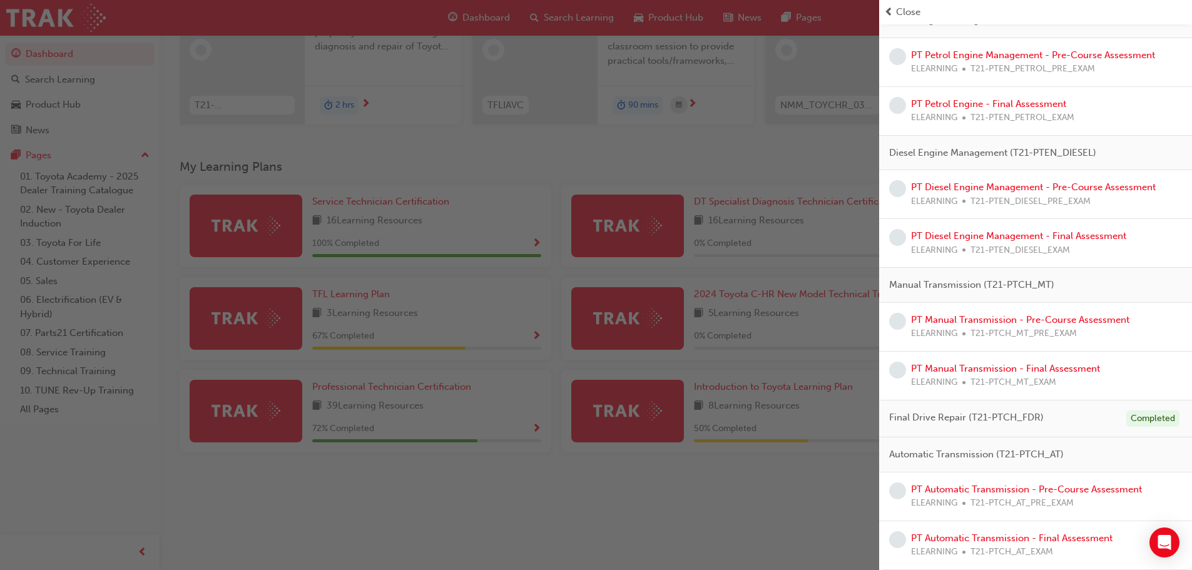
scroll to position [178, 0]
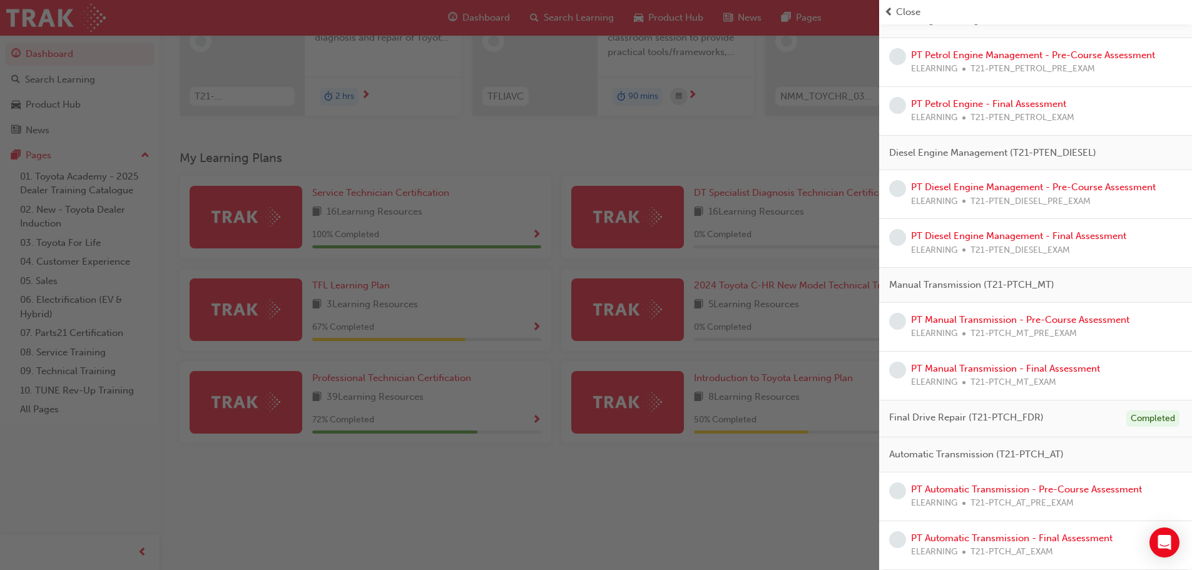
click at [517, 493] on div "button" at bounding box center [439, 285] width 879 height 570
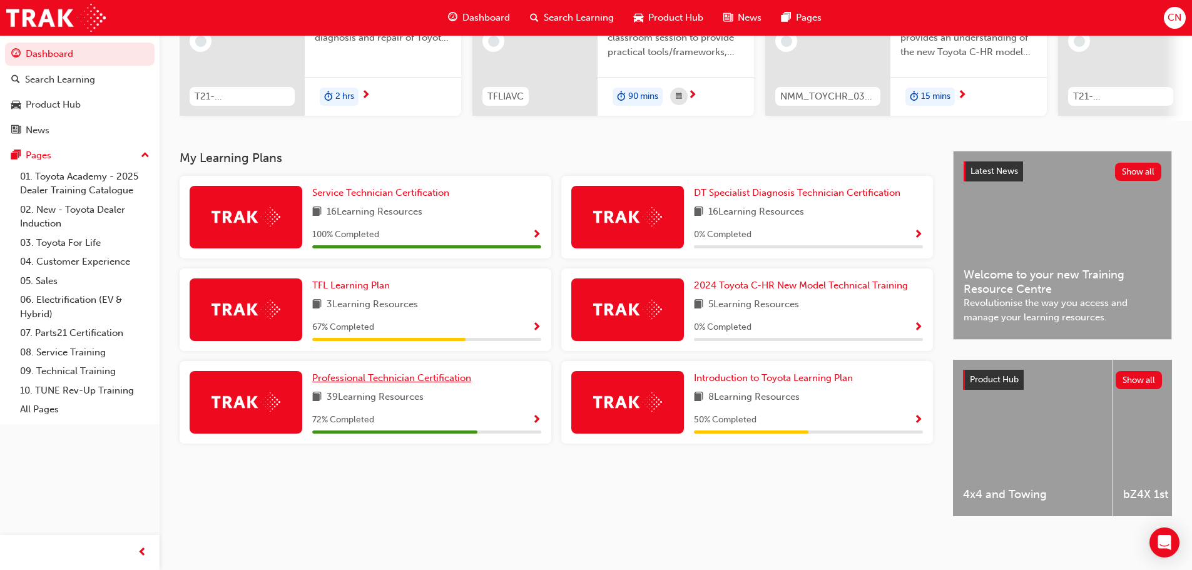
click at [395, 372] on span "Professional Technician Certification" at bounding box center [391, 377] width 159 height 11
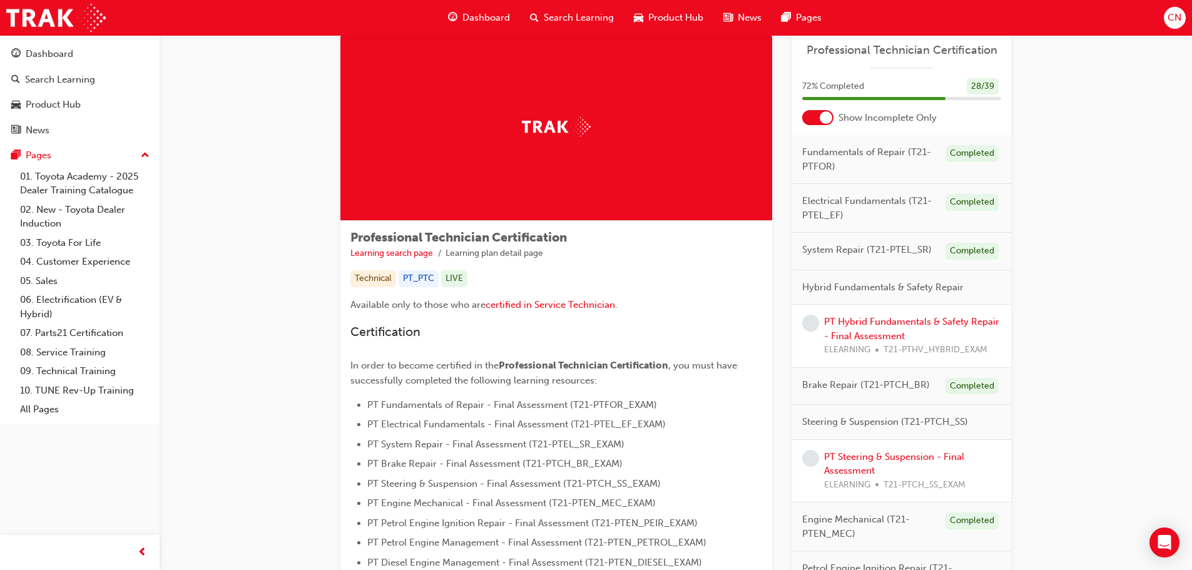
scroll to position [63, 0]
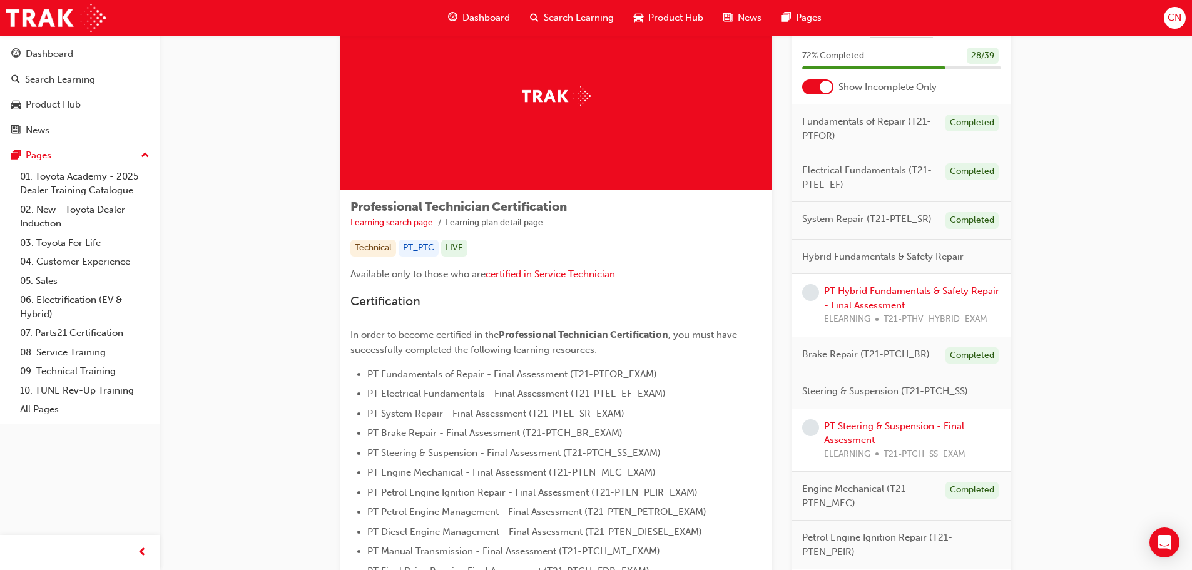
click at [820, 88] on div at bounding box center [826, 87] width 13 height 13
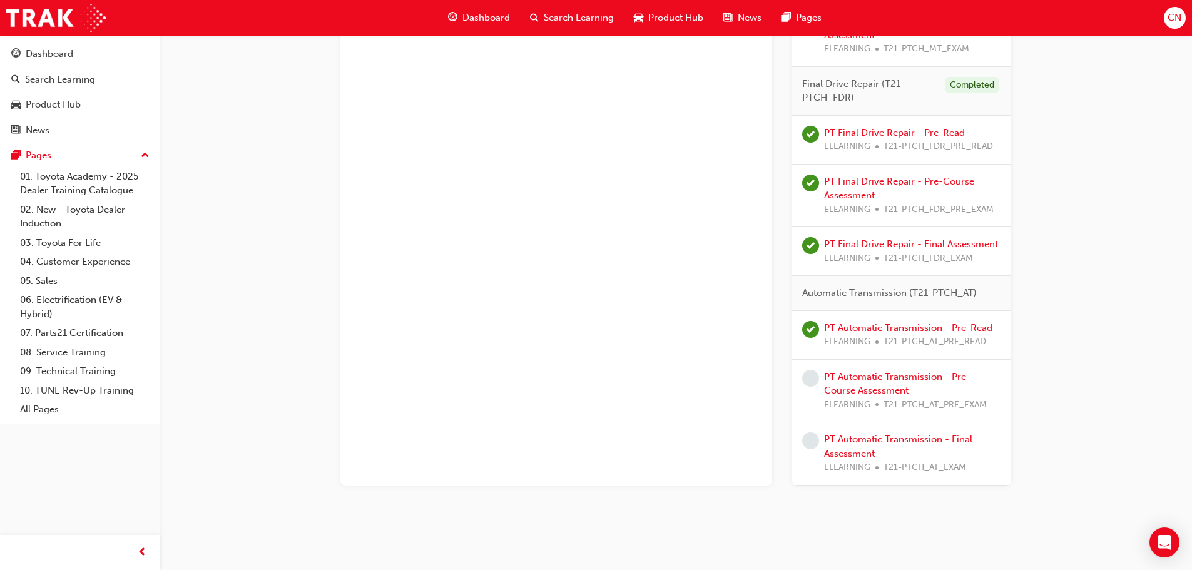
scroll to position [2611, 0]
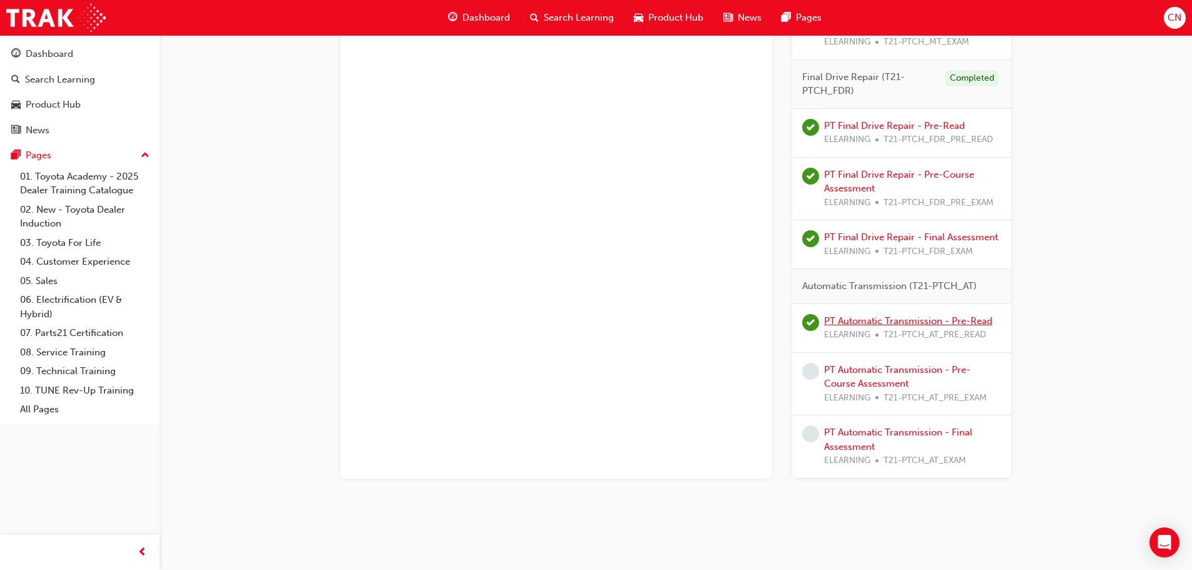
click at [857, 315] on link "PT Automatic Transmission - Pre-Read" at bounding box center [908, 320] width 168 height 11
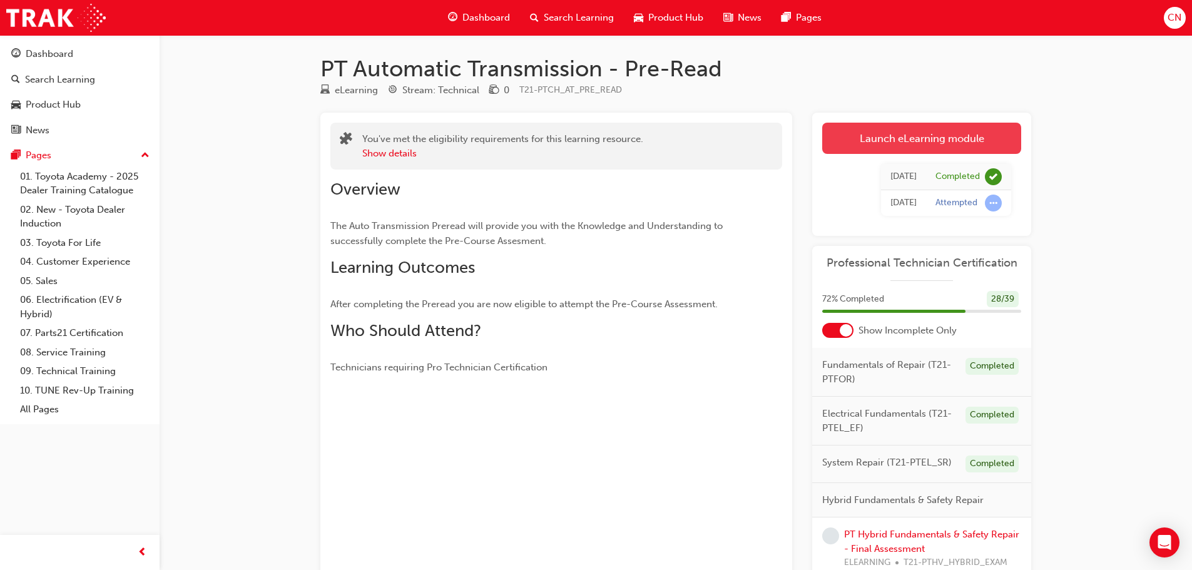
click at [897, 145] on link "Launch eLearning module" at bounding box center [921, 138] width 199 height 31
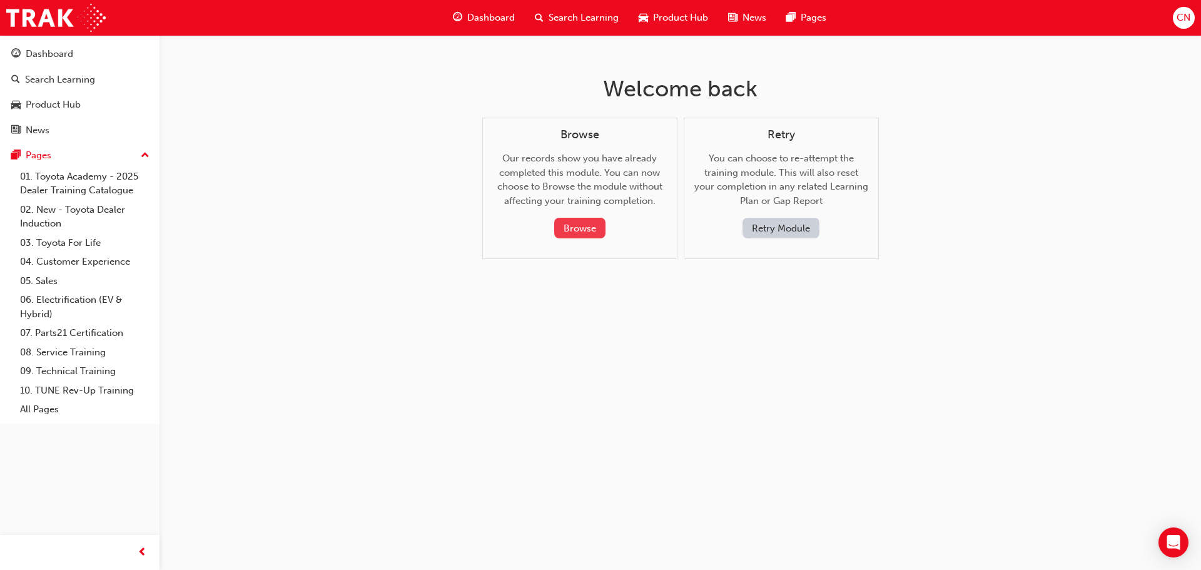
click at [567, 218] on button "Browse" at bounding box center [579, 228] width 51 height 21
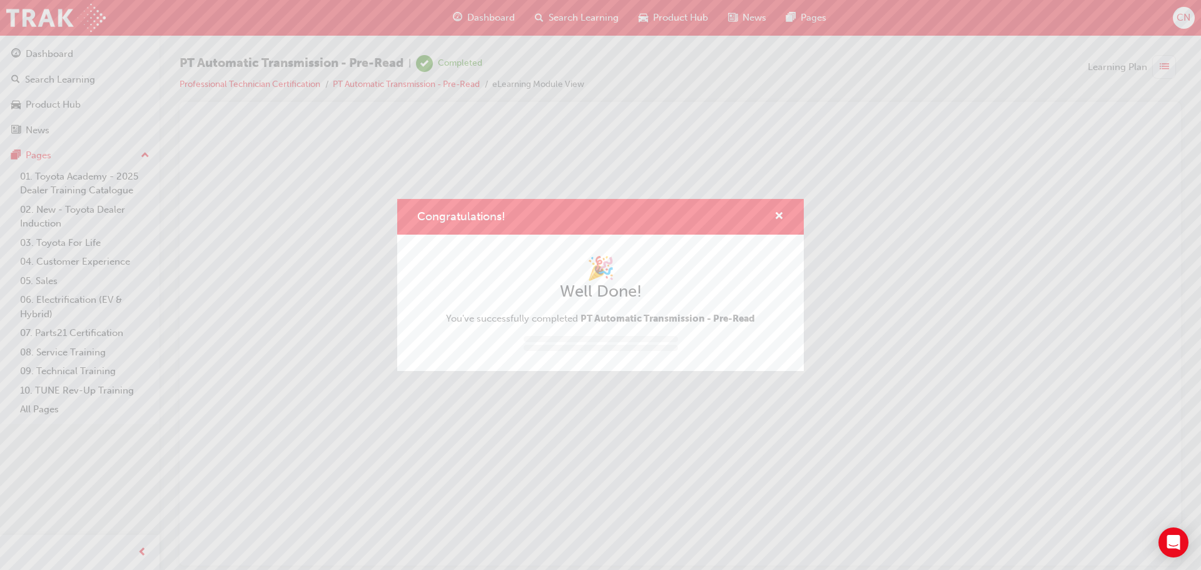
click at [1003, 185] on div "Congratulations! 🎉 Well Done! You've successfully completed PT Automatic Transm…" at bounding box center [600, 285] width 1201 height 570
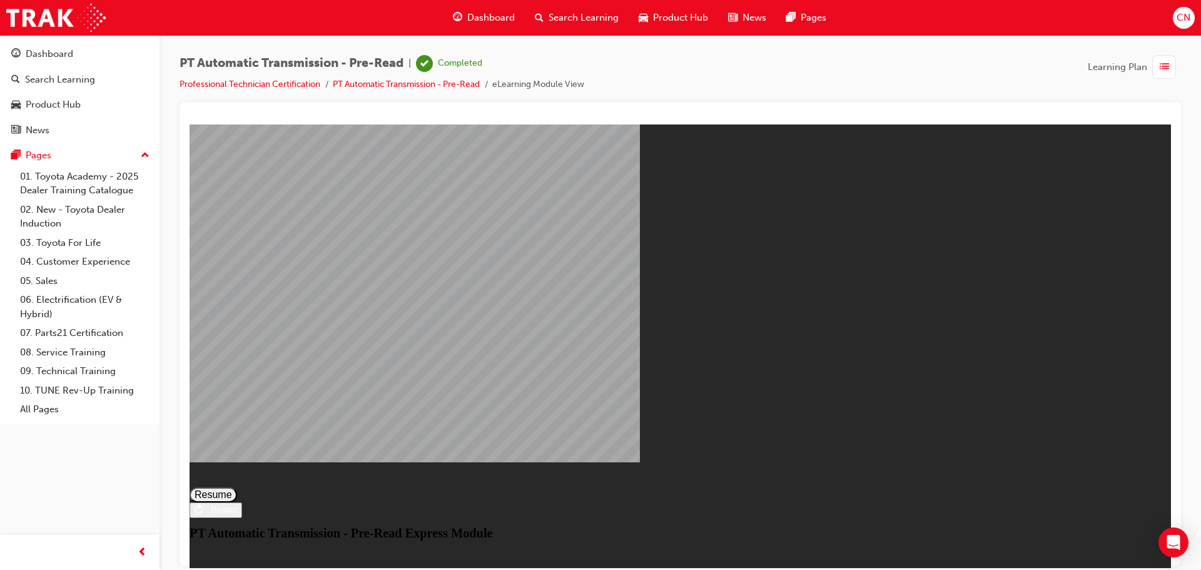
click at [663, 521] on div "PT Automatic Transmission - Pre-Read Express Module Resume Restart PT Automatic…" at bounding box center [681, 507] width 982 height 64
click at [664, 529] on div "PT Automatic Transmission - Pre-Read Express Module Resume Restart PT Automatic…" at bounding box center [681, 507] width 982 height 64
click at [242, 517] on button "Restart" at bounding box center [216, 510] width 53 height 16
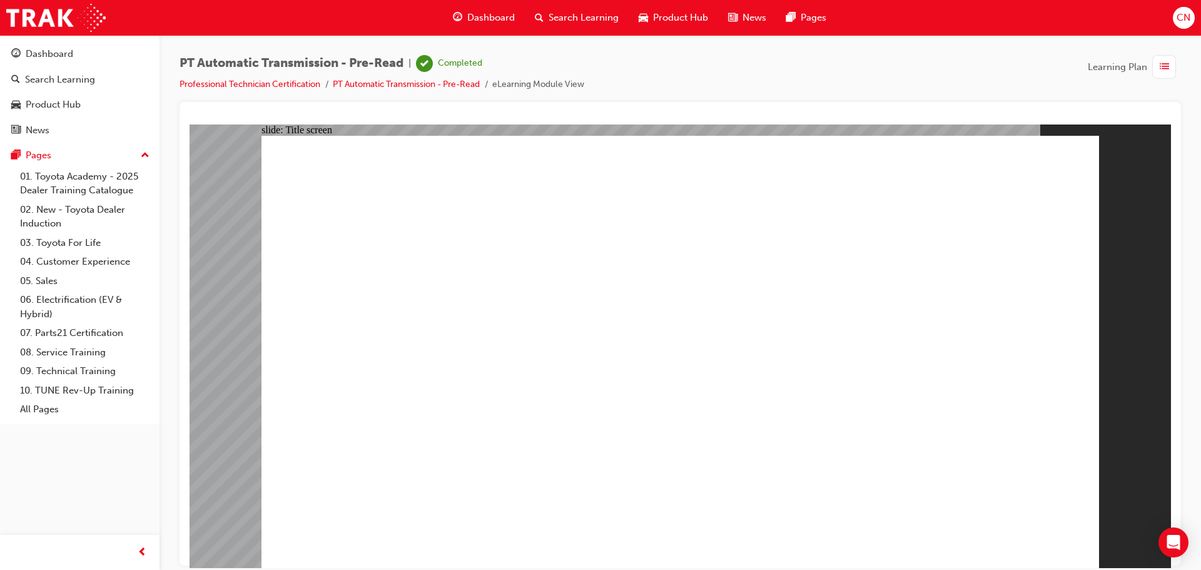
click at [51, 53] on div "Dashboard" at bounding box center [50, 54] width 48 height 14
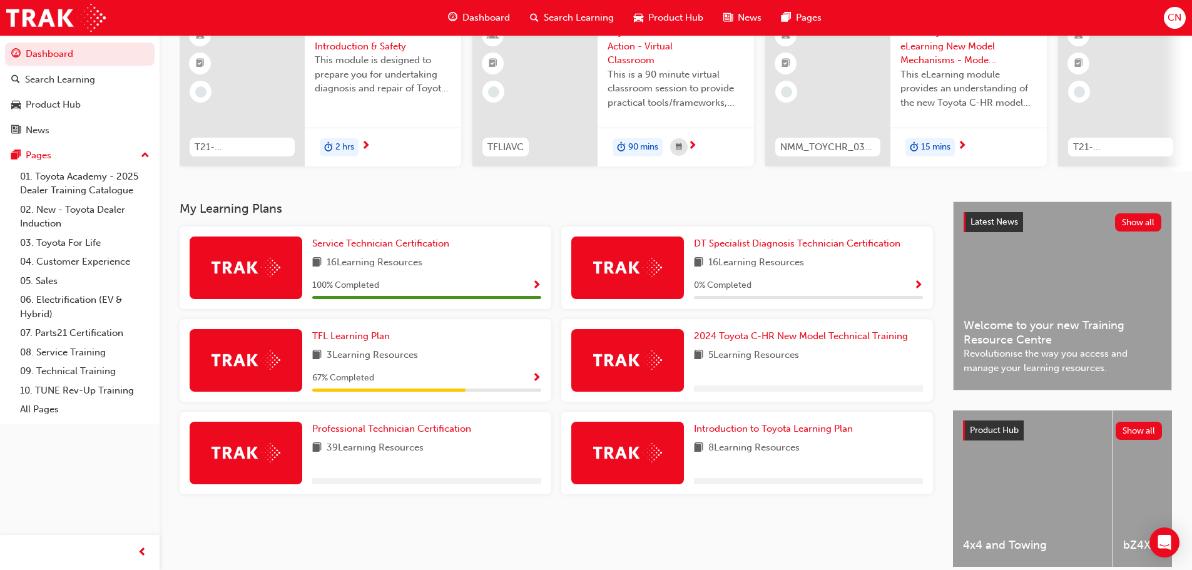
scroll to position [178, 0]
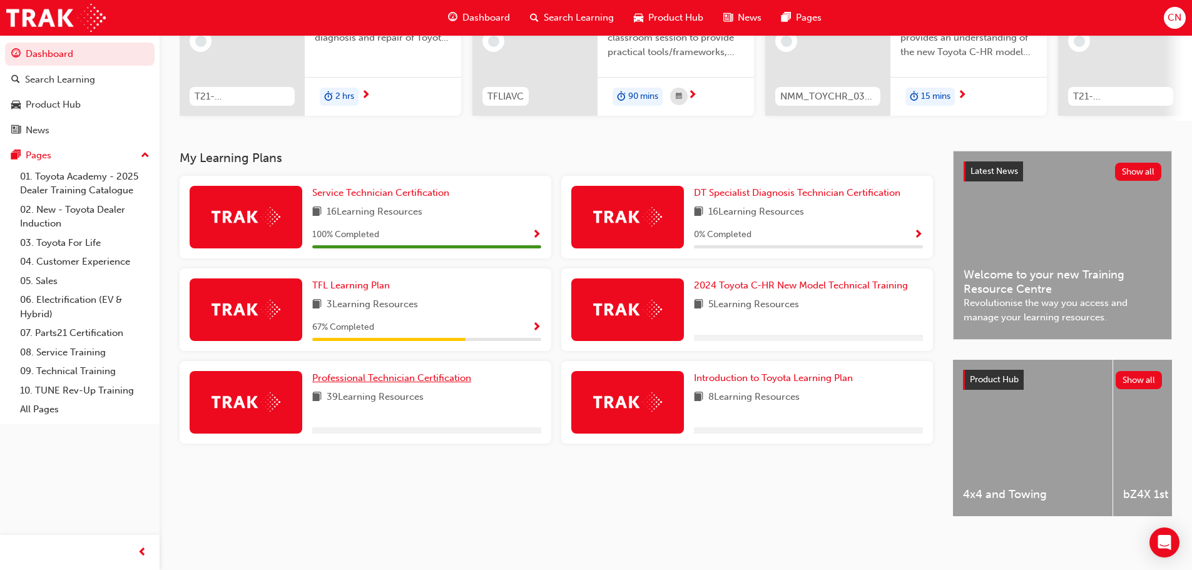
click at [422, 372] on span "Professional Technician Certification" at bounding box center [391, 377] width 159 height 11
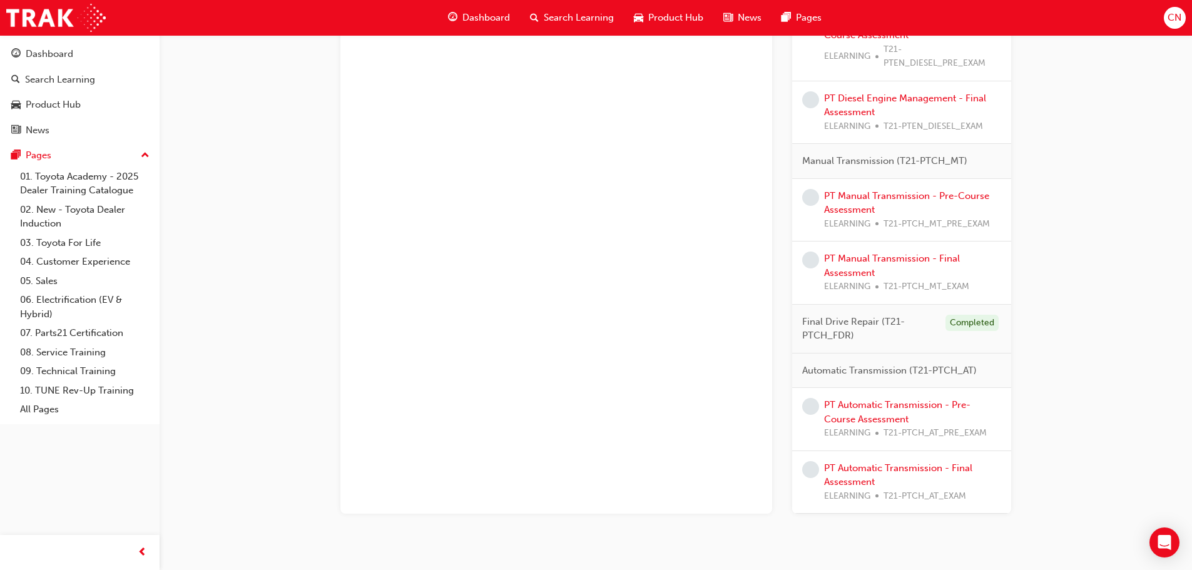
scroll to position [949, 0]
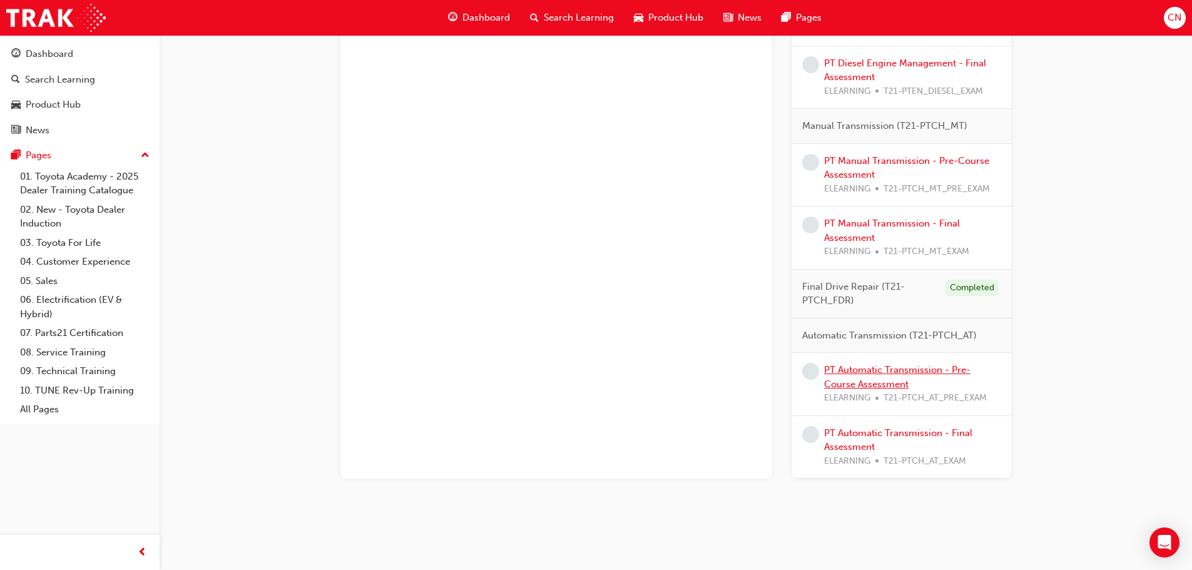
click at [888, 373] on link "PT Automatic Transmission - Pre-Course Assessment" at bounding box center [897, 377] width 146 height 26
